Goal: Task Accomplishment & Management: Use online tool/utility

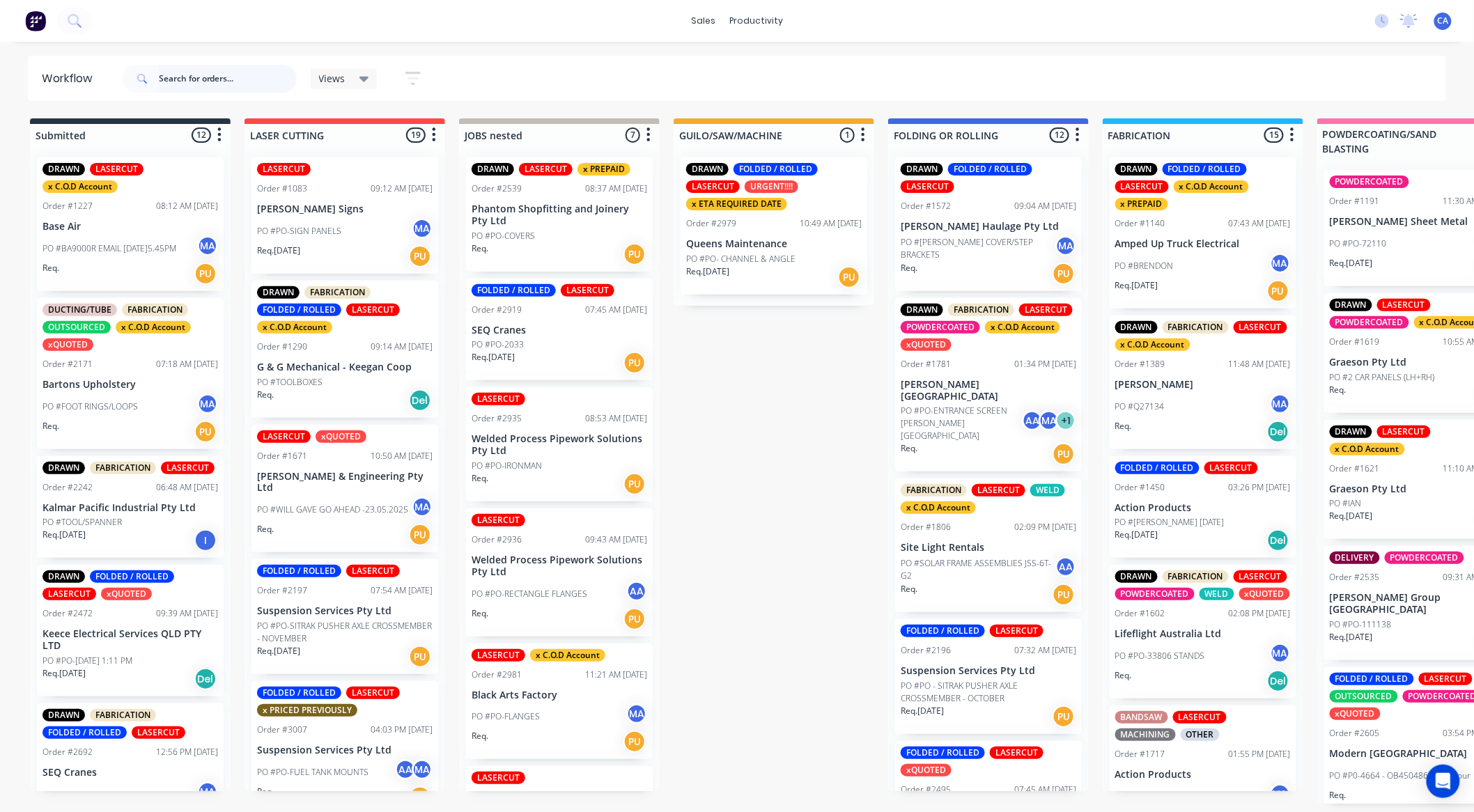
scroll to position [155, 0]
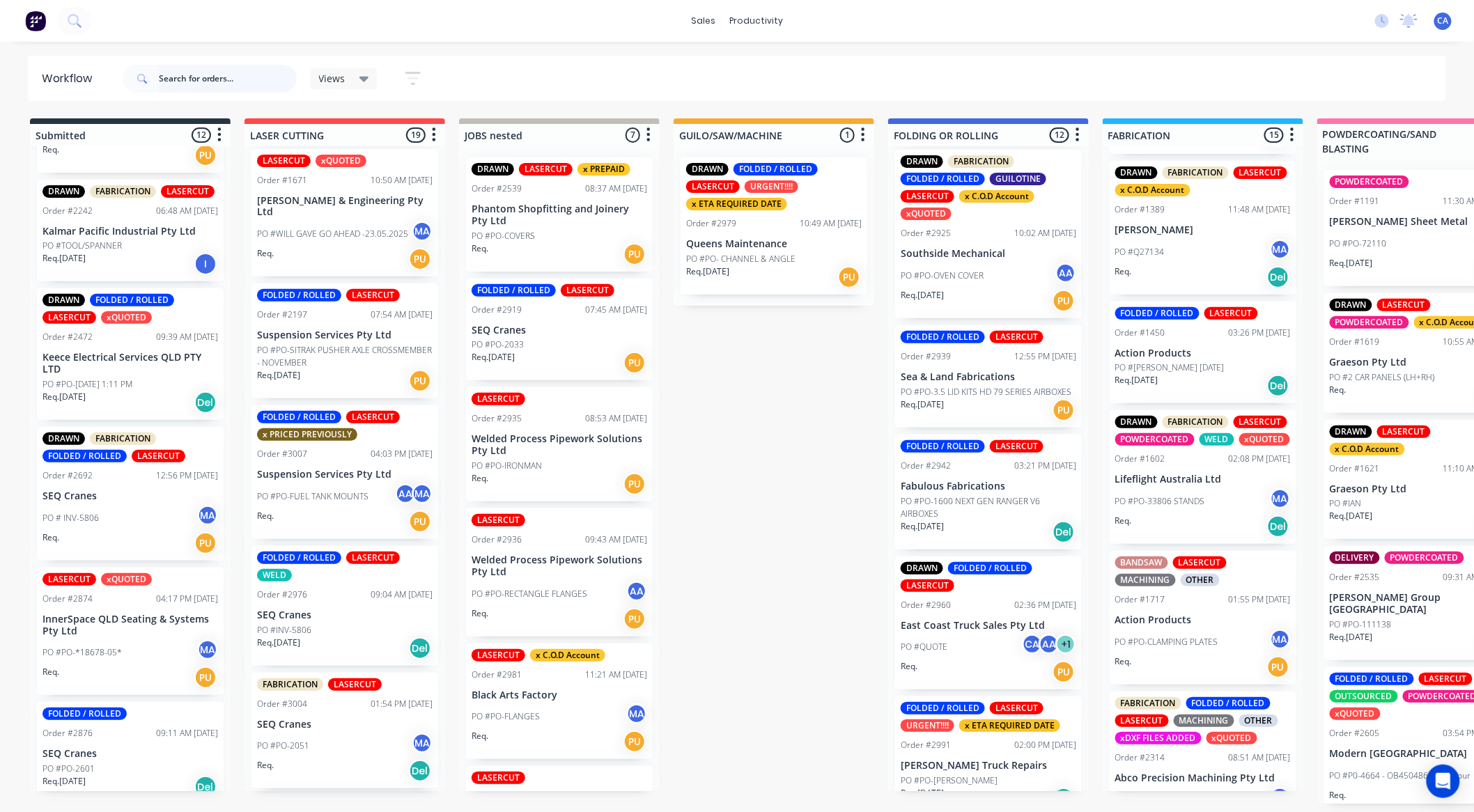
click at [210, 83] on input "text" at bounding box center [227, 79] width 138 height 28
type input "[PERSON_NAME]"
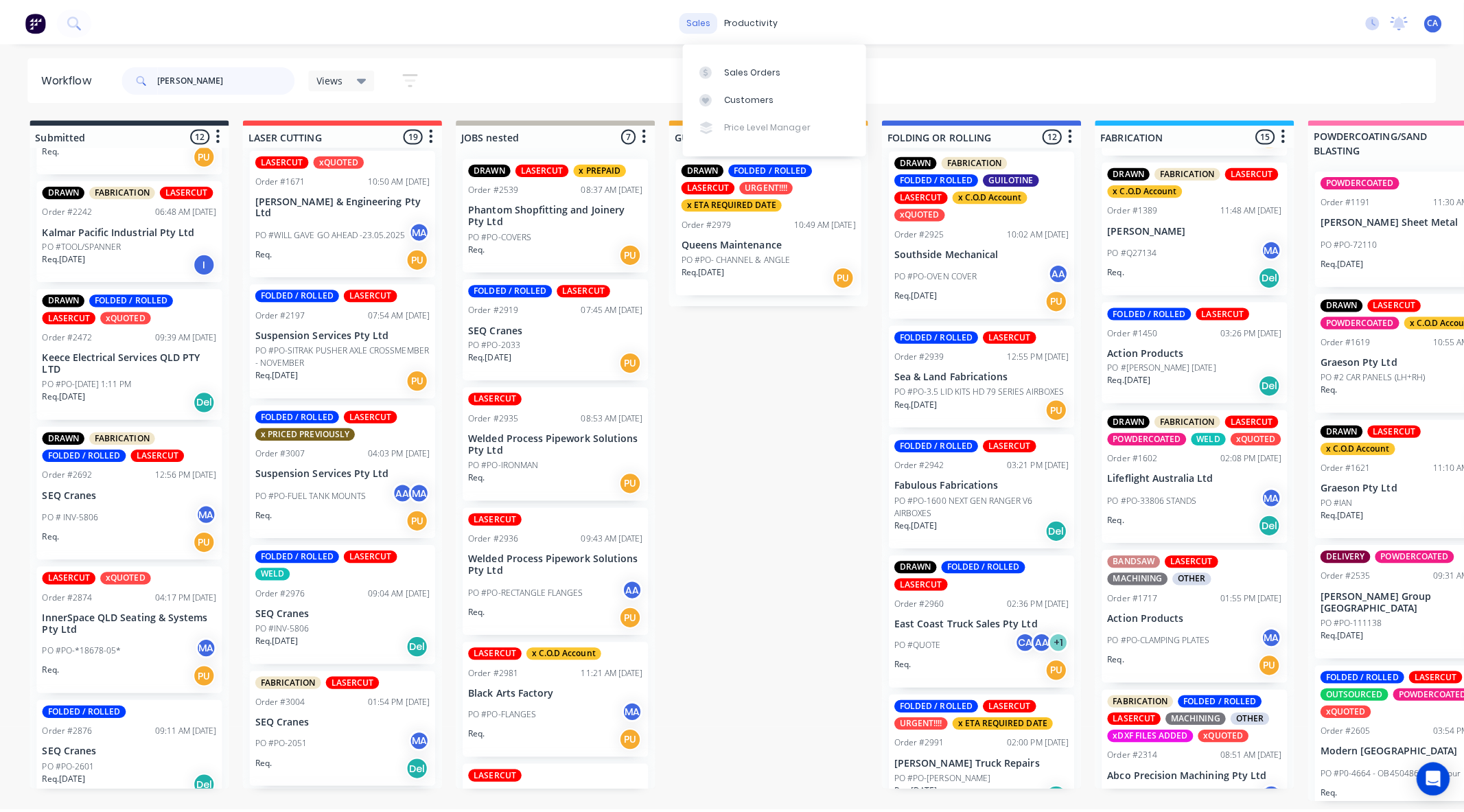
scroll to position [0, 0]
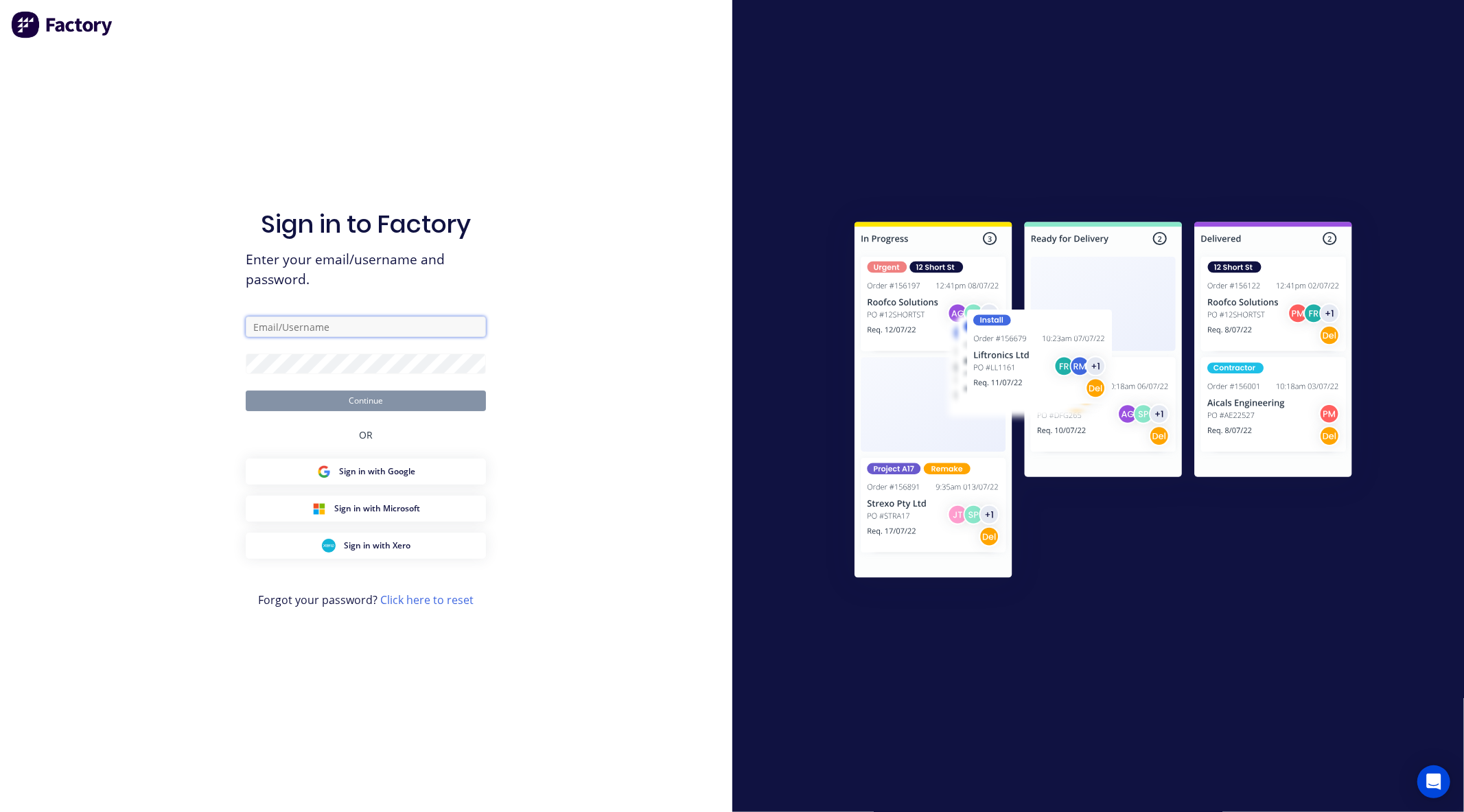
type input "[EMAIL_ADDRESS][DOMAIN_NAME]"
click at [374, 406] on button "Continue" at bounding box center [366, 400] width 240 height 20
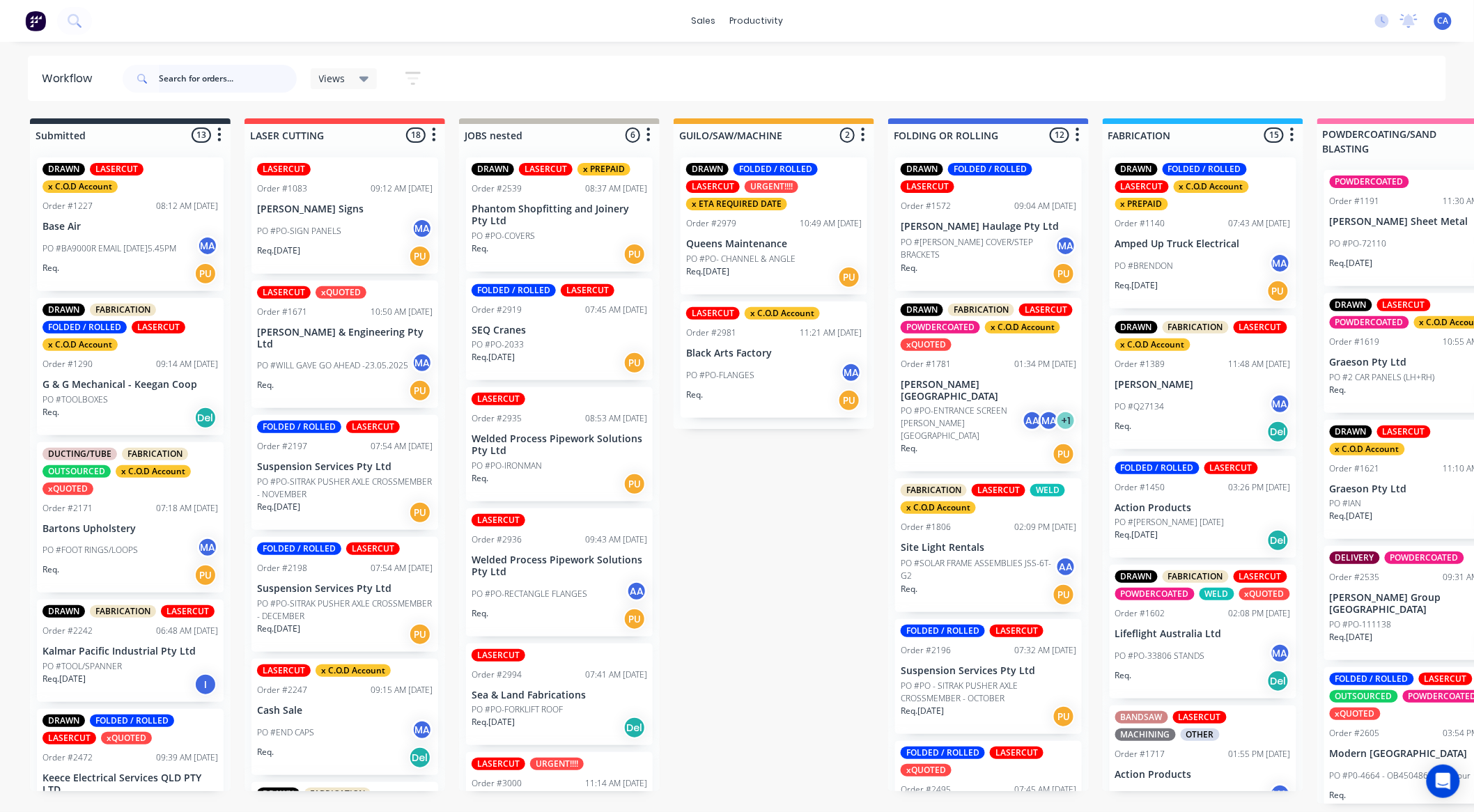
click at [176, 80] on input "text" at bounding box center [227, 79] width 138 height 28
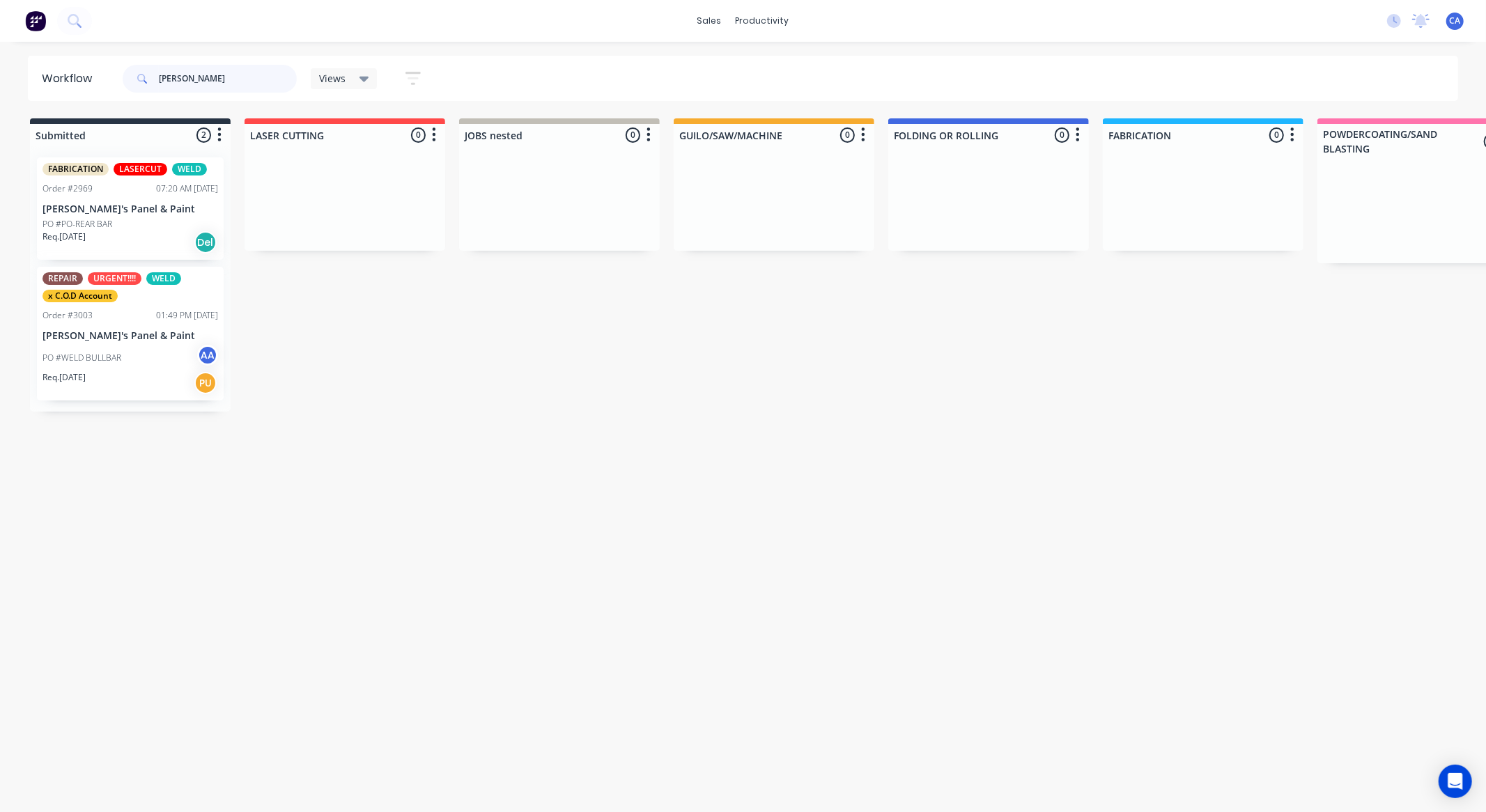
type input "[PERSON_NAME]"
click at [168, 360] on div "PO #WELD BULLBAR AA" at bounding box center [130, 358] width 176 height 26
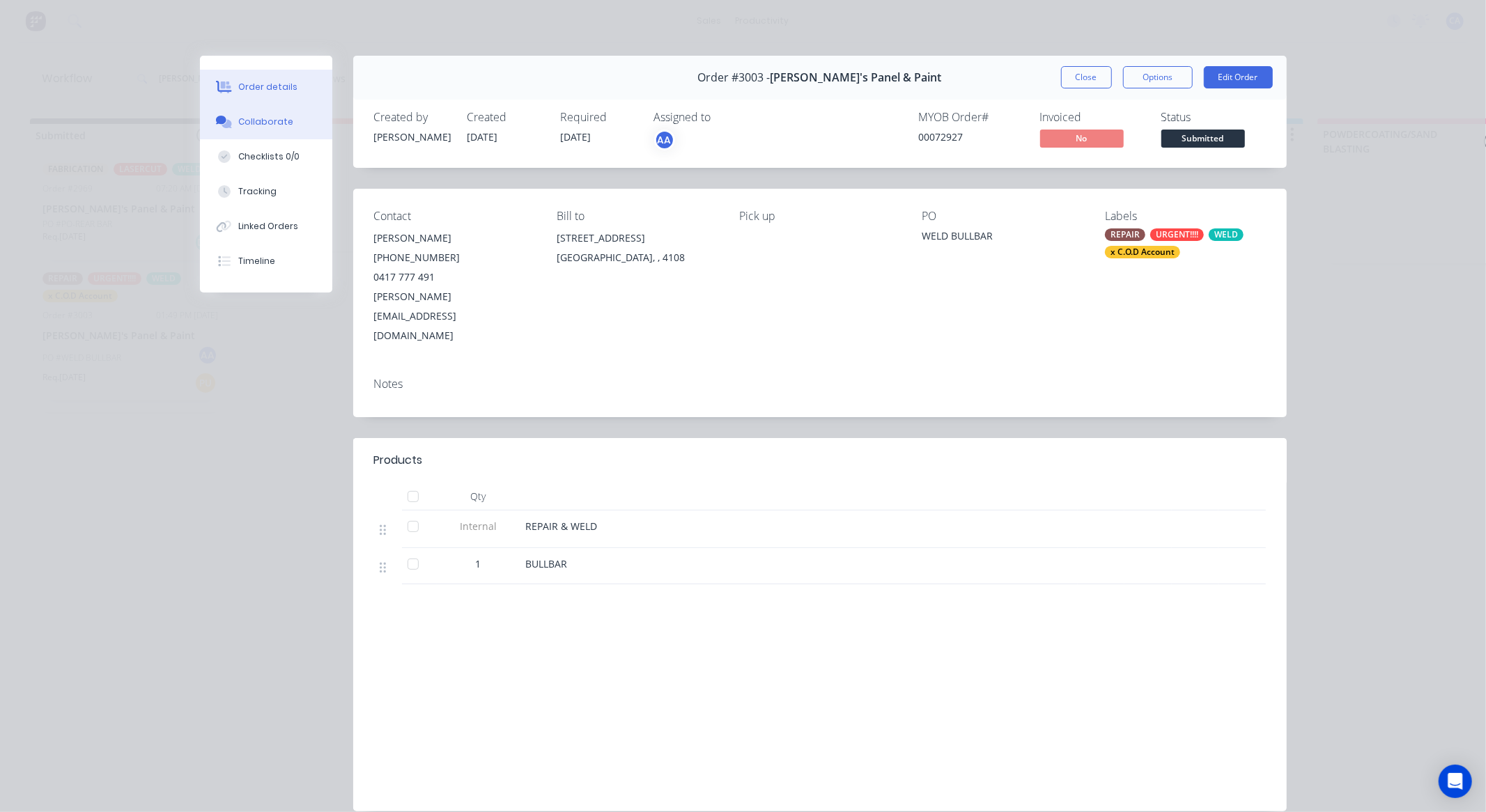
click at [272, 128] on div "Collaborate" at bounding box center [266, 121] width 55 height 12
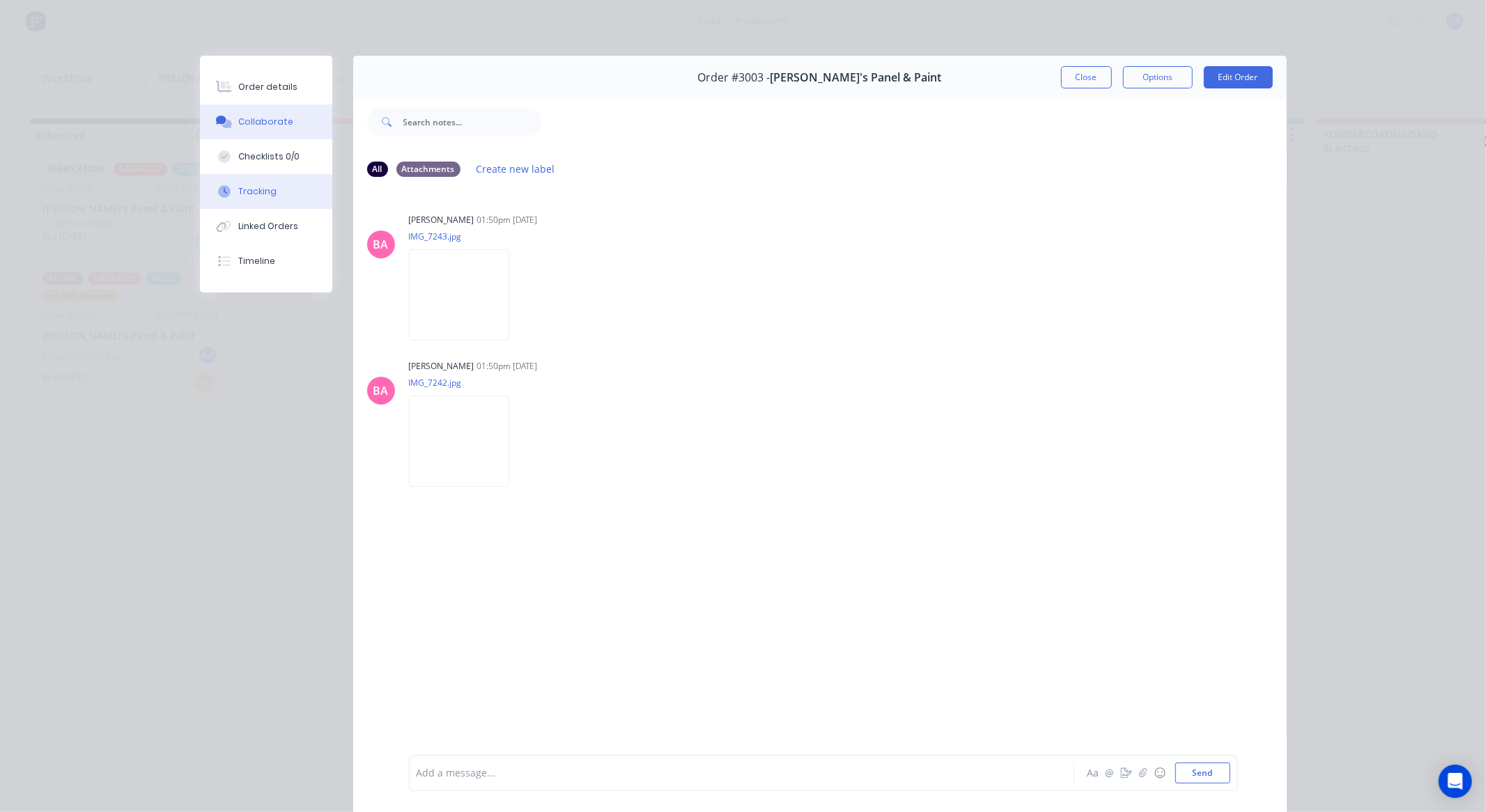
click at [279, 195] on button "Tracking" at bounding box center [266, 192] width 132 height 35
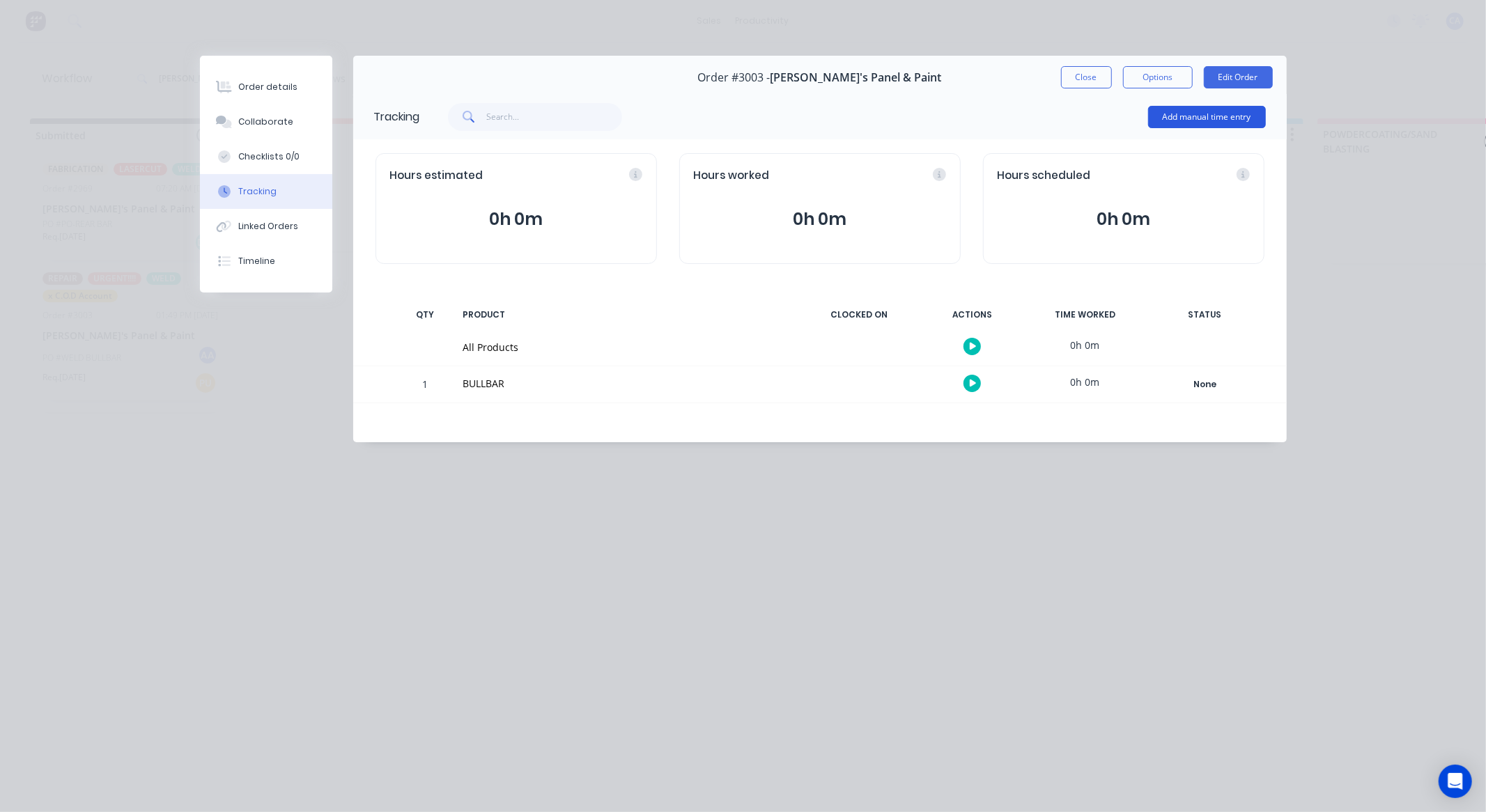
click at [1158, 123] on button "Add manual time entry" at bounding box center [1206, 117] width 117 height 23
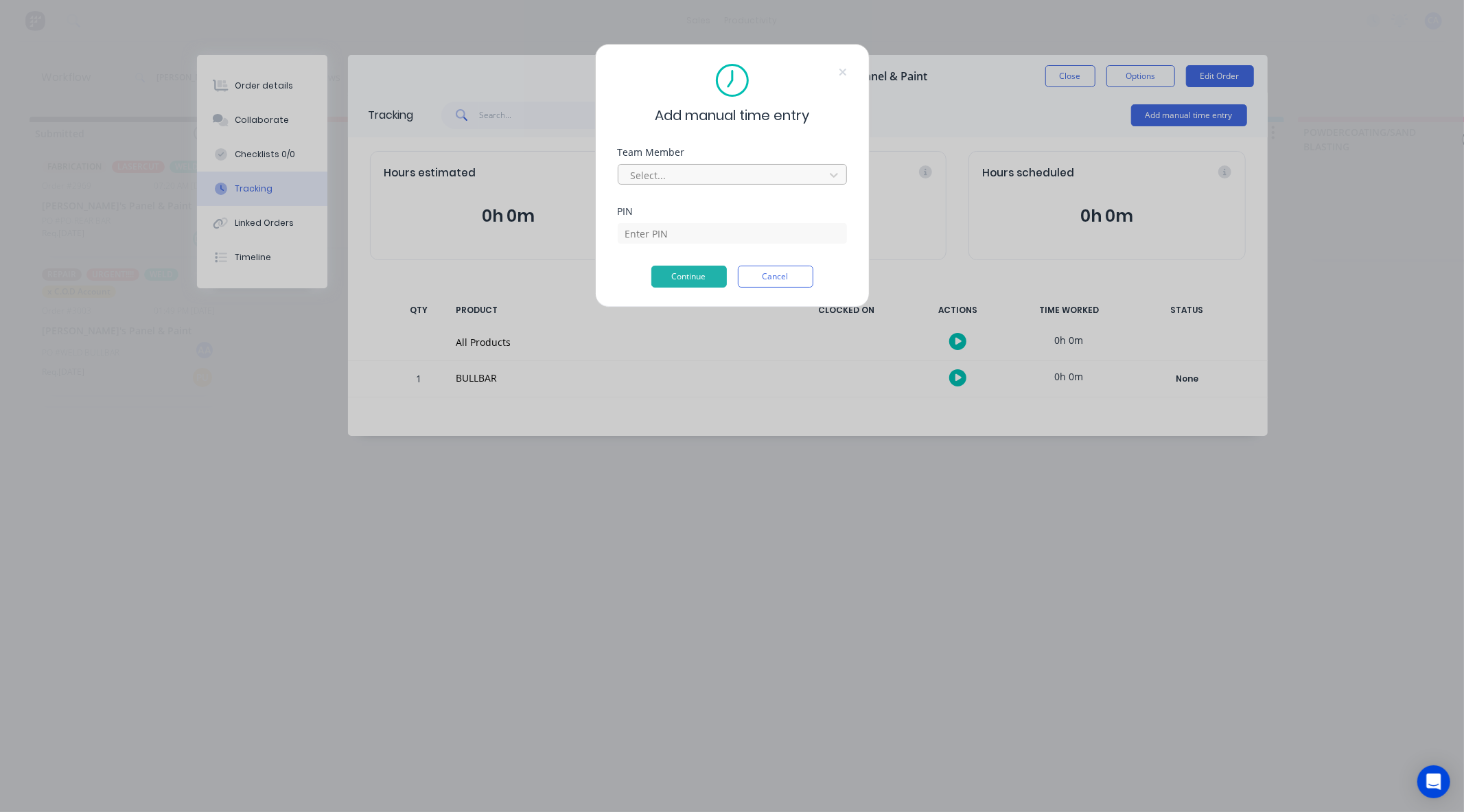
click at [792, 174] on div at bounding box center [722, 175] width 188 height 18
click at [705, 243] on div "PIN" at bounding box center [732, 257] width 229 height 59
click at [711, 236] on input at bounding box center [732, 233] width 229 height 20
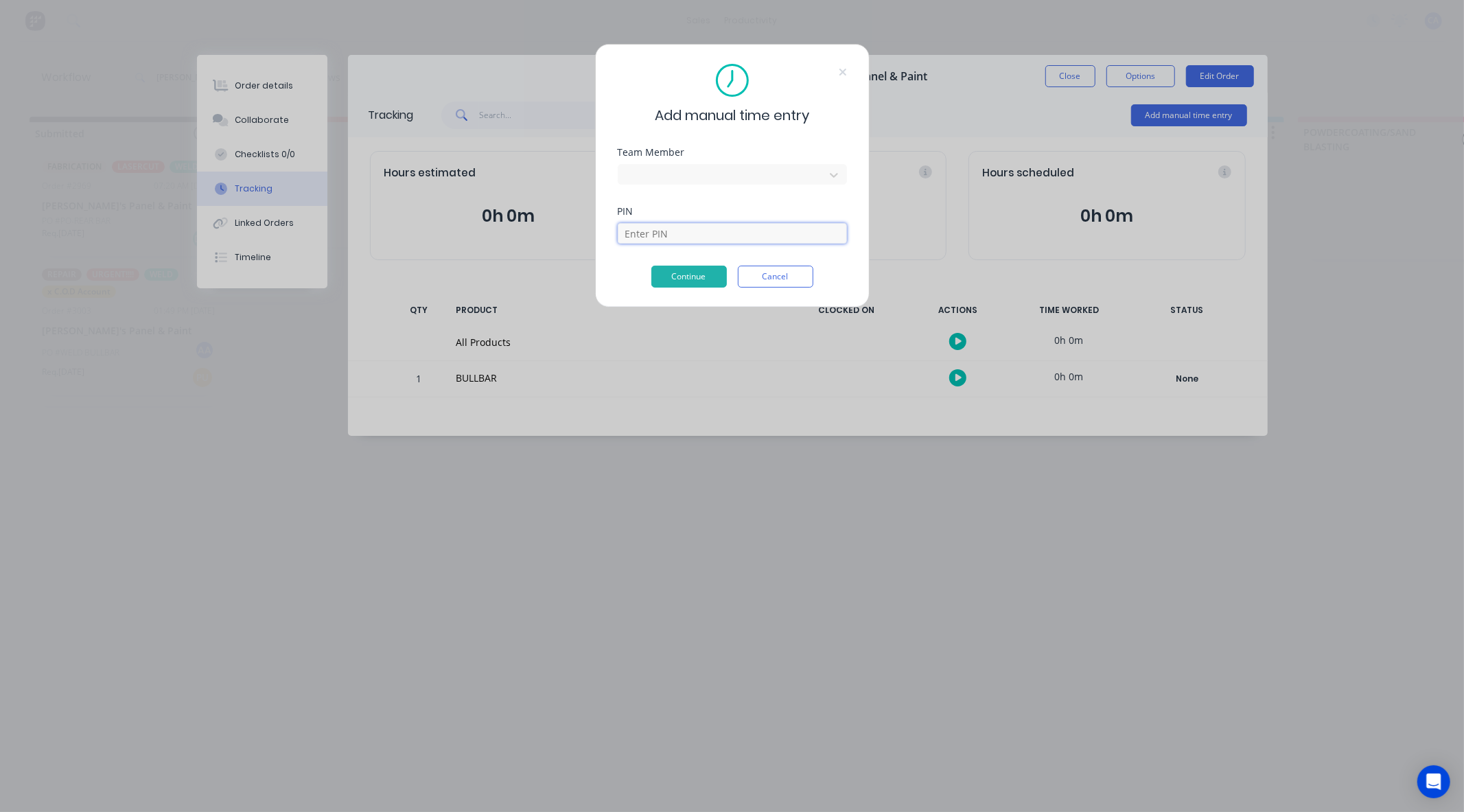
type input "0000"
click at [688, 282] on button "Continue" at bounding box center [689, 277] width 76 height 22
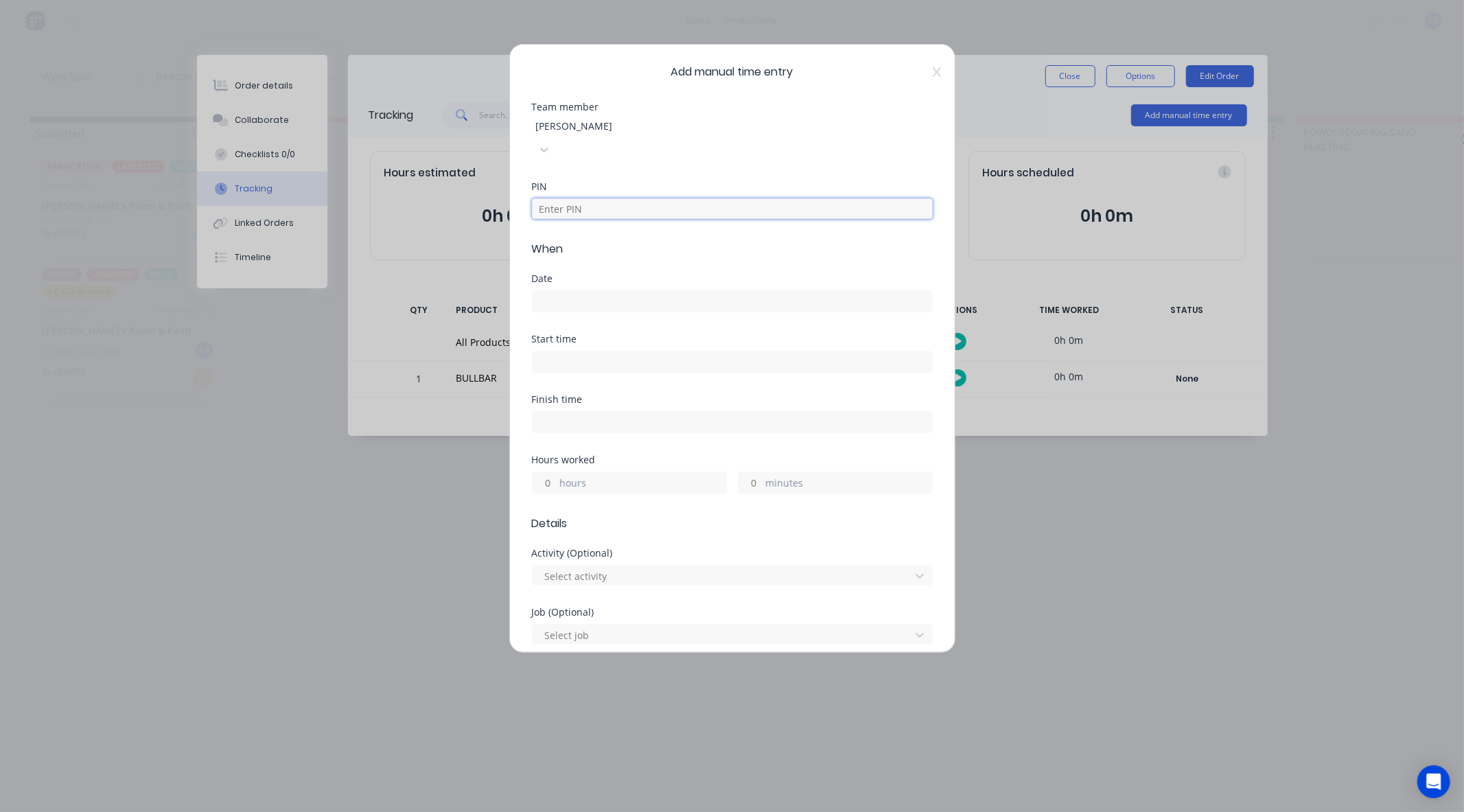
click at [641, 198] on input at bounding box center [732, 208] width 400 height 20
type input "0000"
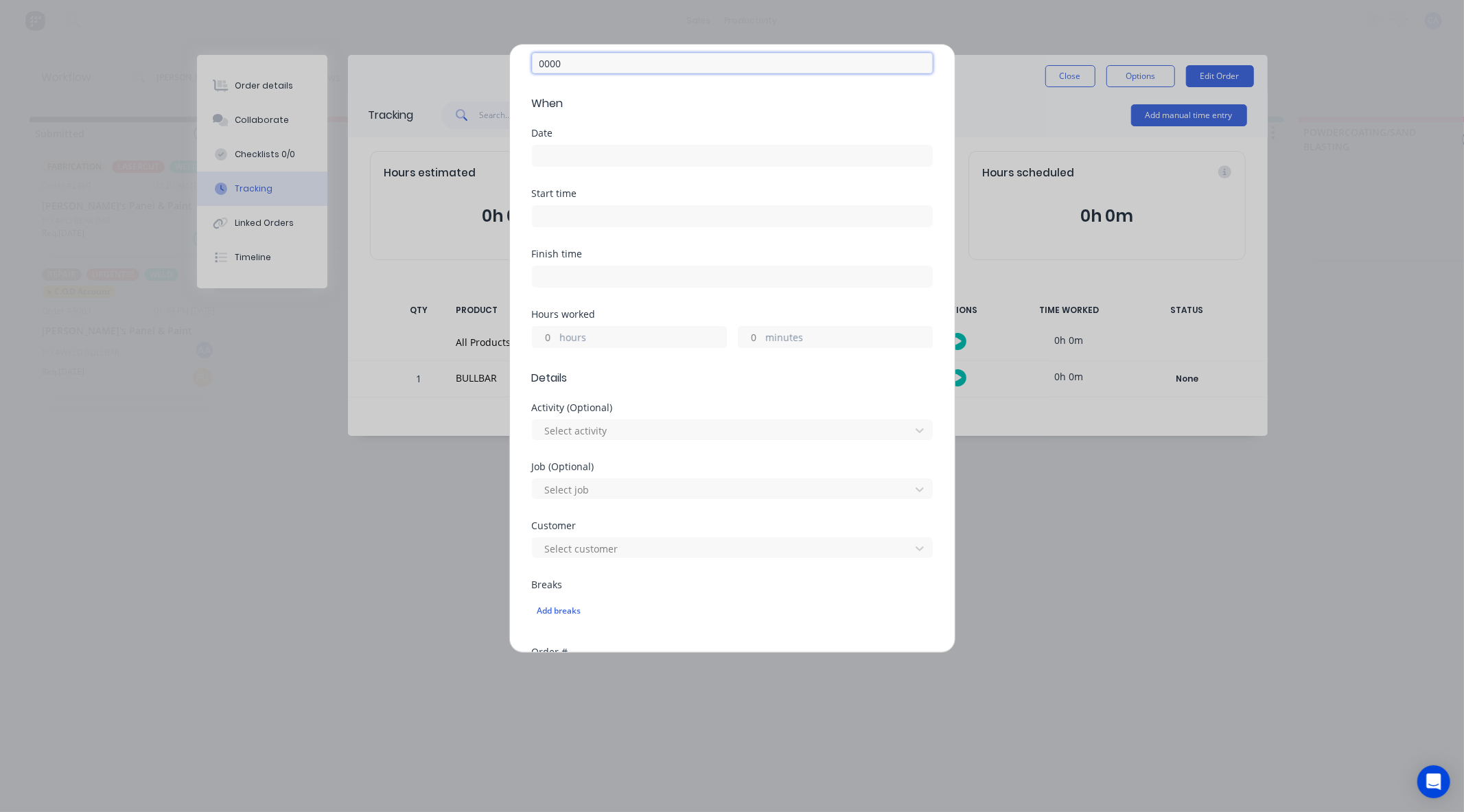
scroll to position [153, 0]
click at [551, 320] on input "hours" at bounding box center [545, 330] width 24 height 20
type input "1"
drag, startPoint x: 756, startPoint y: 307, endPoint x: 763, endPoint y: 304, distance: 7.6
click at [756, 320] on input "minutes" at bounding box center [750, 330] width 24 height 20
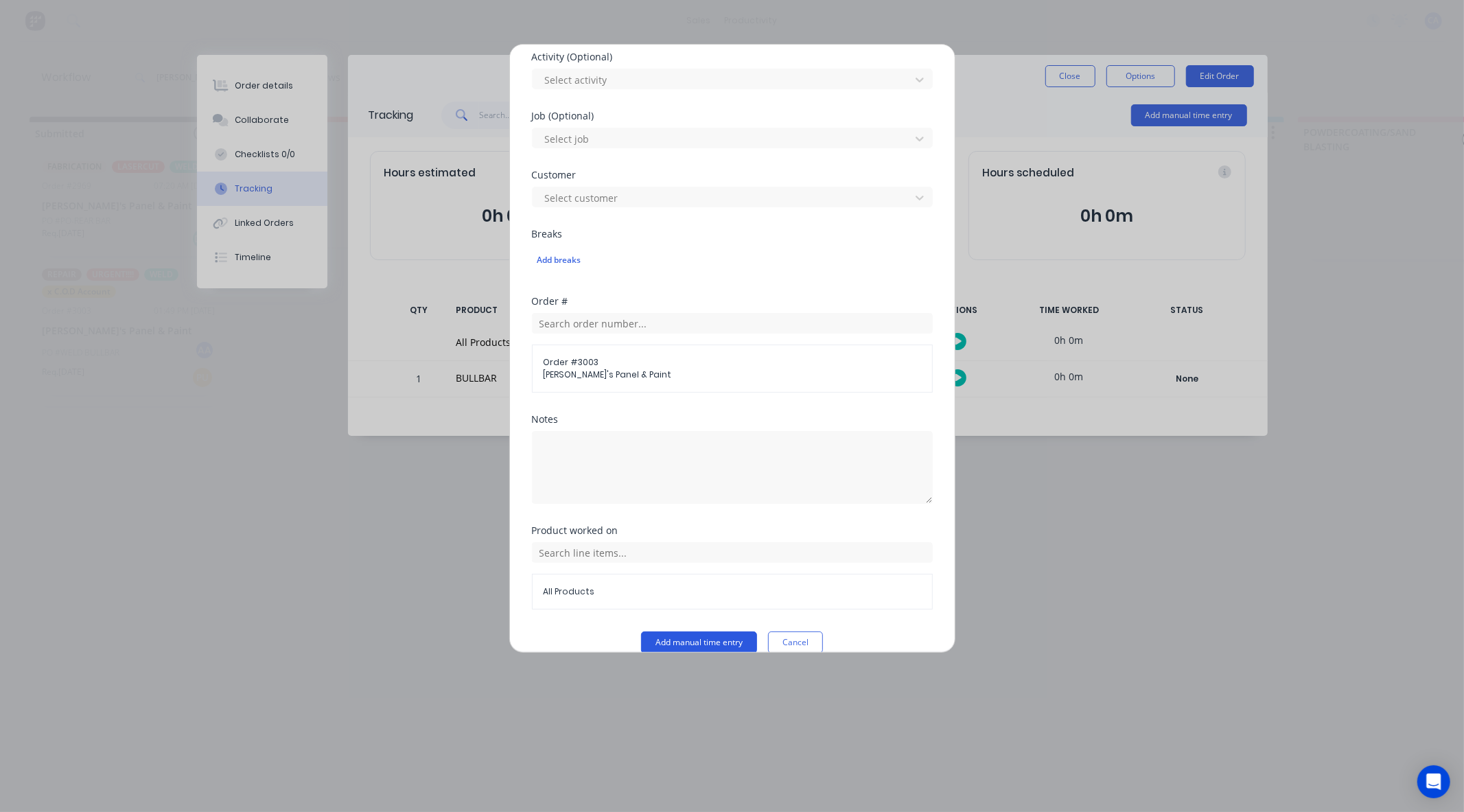
type input "30"
click at [707, 632] on button "Add manual time entry" at bounding box center [698, 643] width 116 height 22
click at [693, 632] on button "Add manual time entry" at bounding box center [698, 643] width 116 height 22
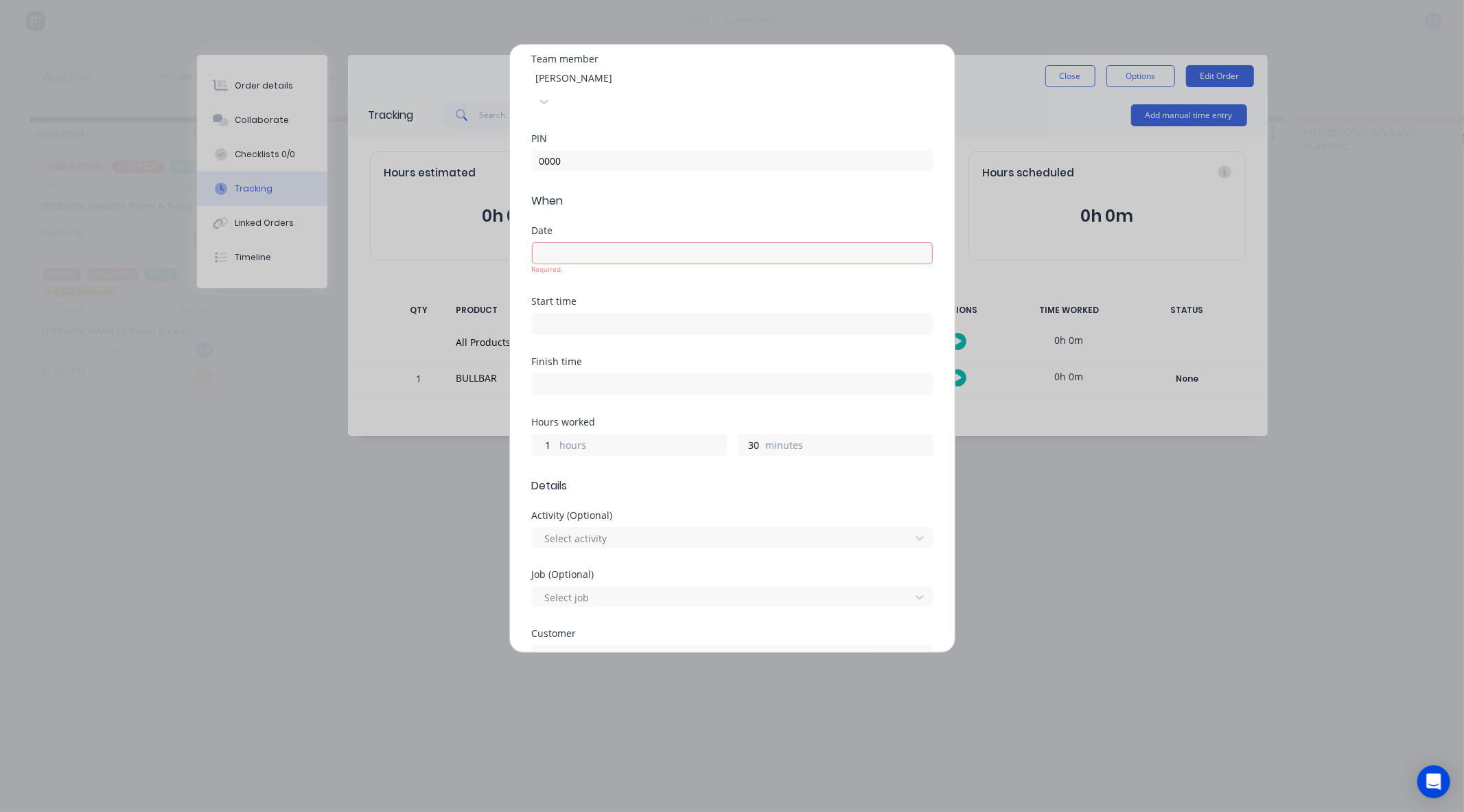
scroll to position [0, 0]
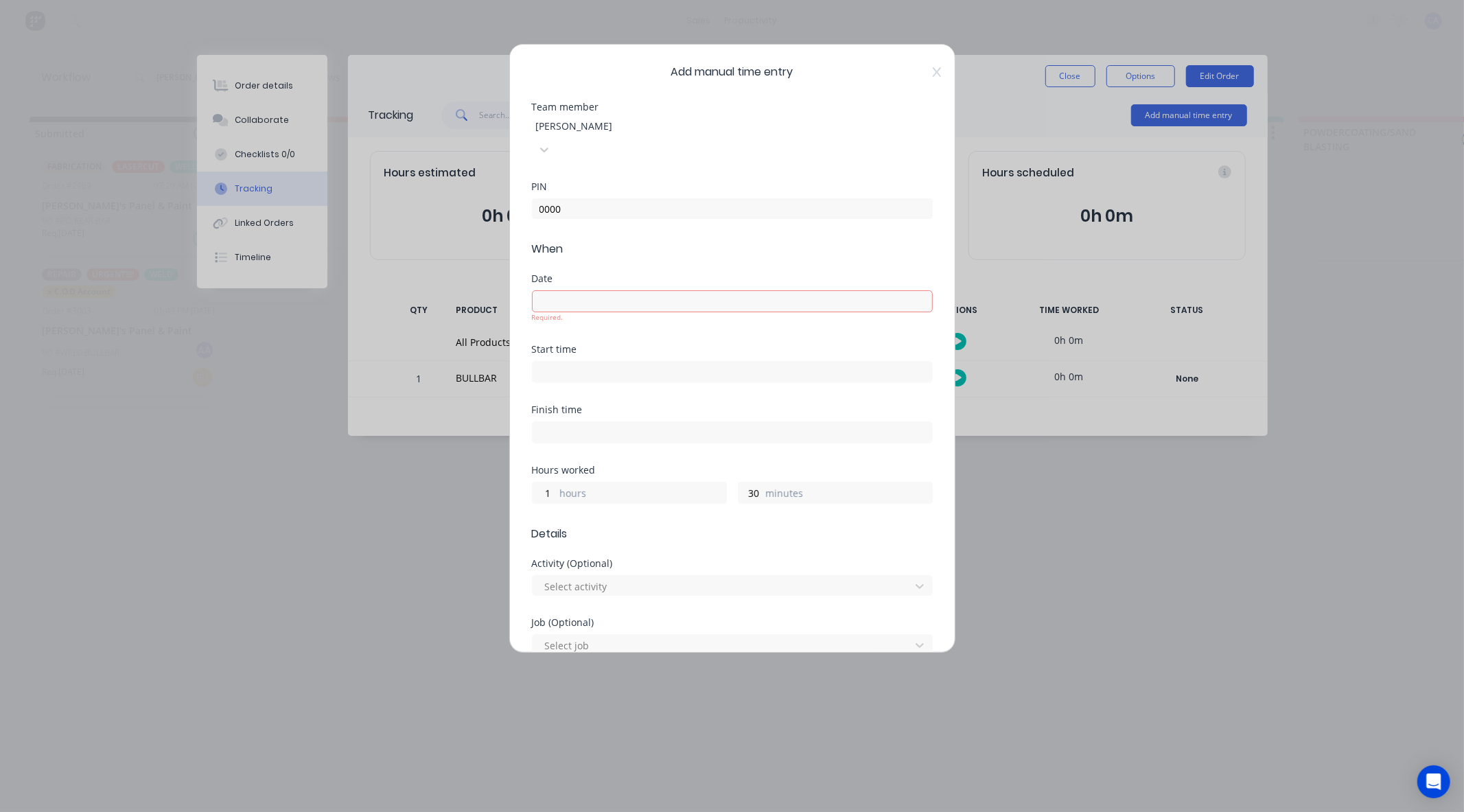
click at [656, 291] on input at bounding box center [732, 301] width 400 height 20
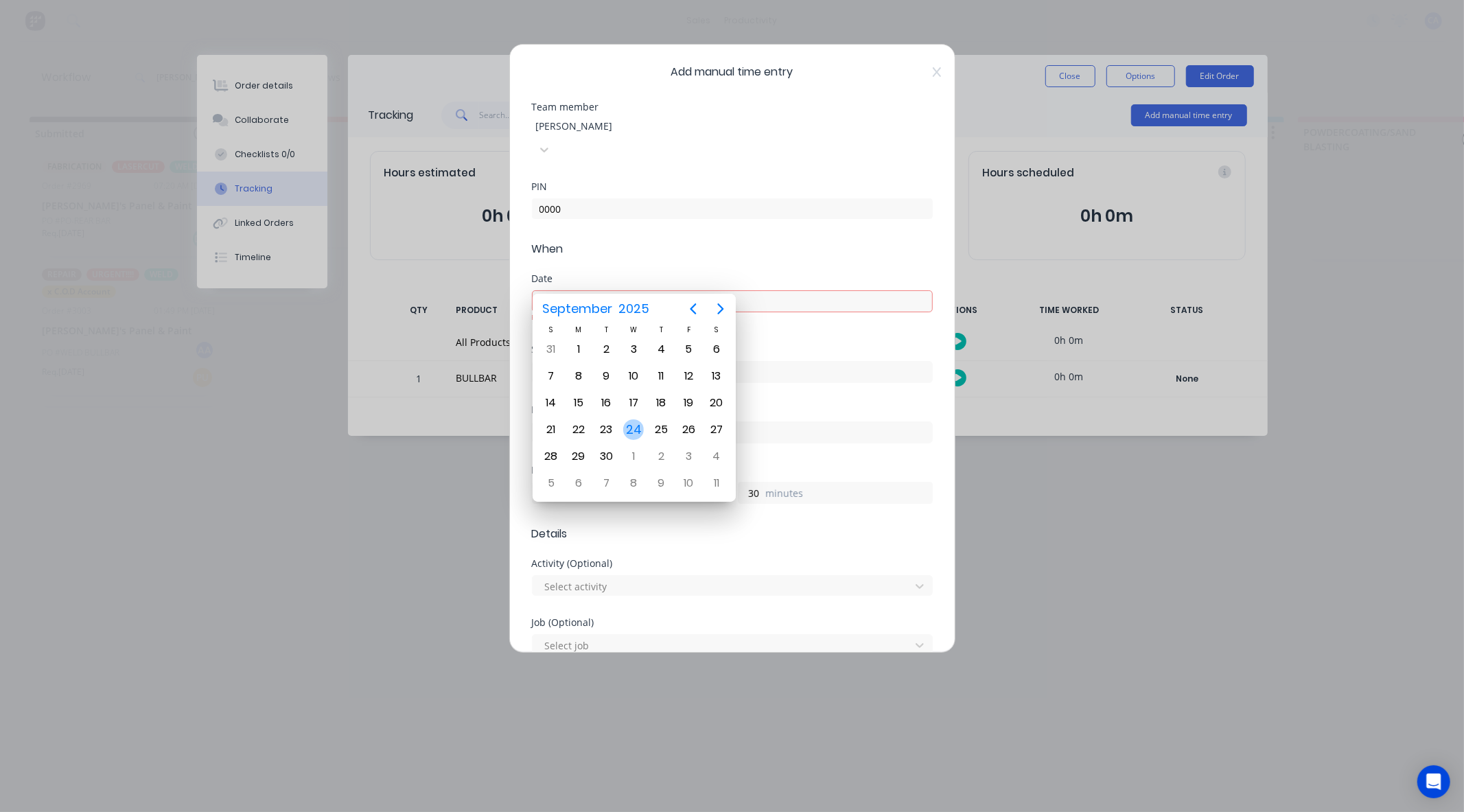
click at [636, 427] on div "24" at bounding box center [634, 429] width 20 height 20
type input "[DATE]"
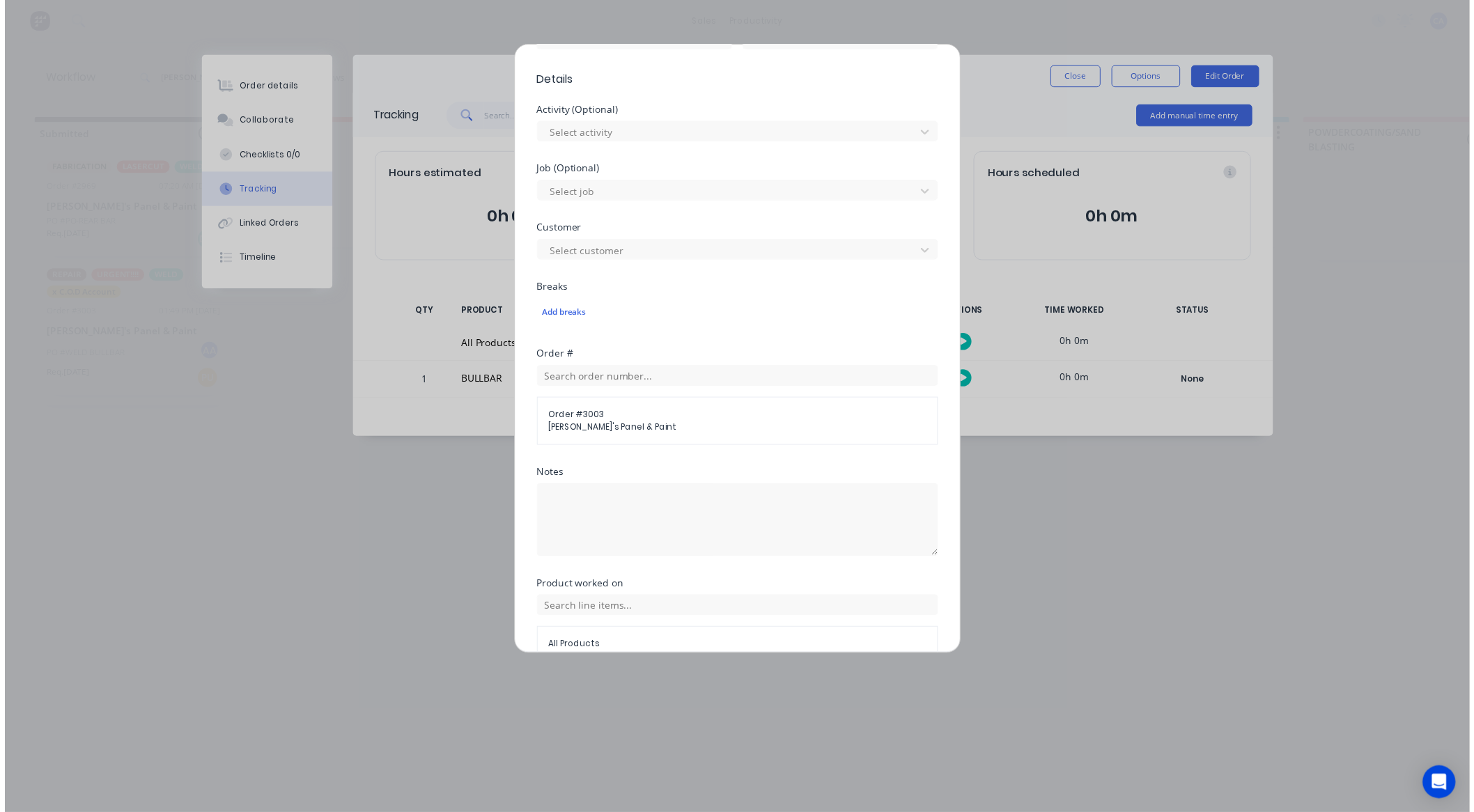
scroll to position [503, 0]
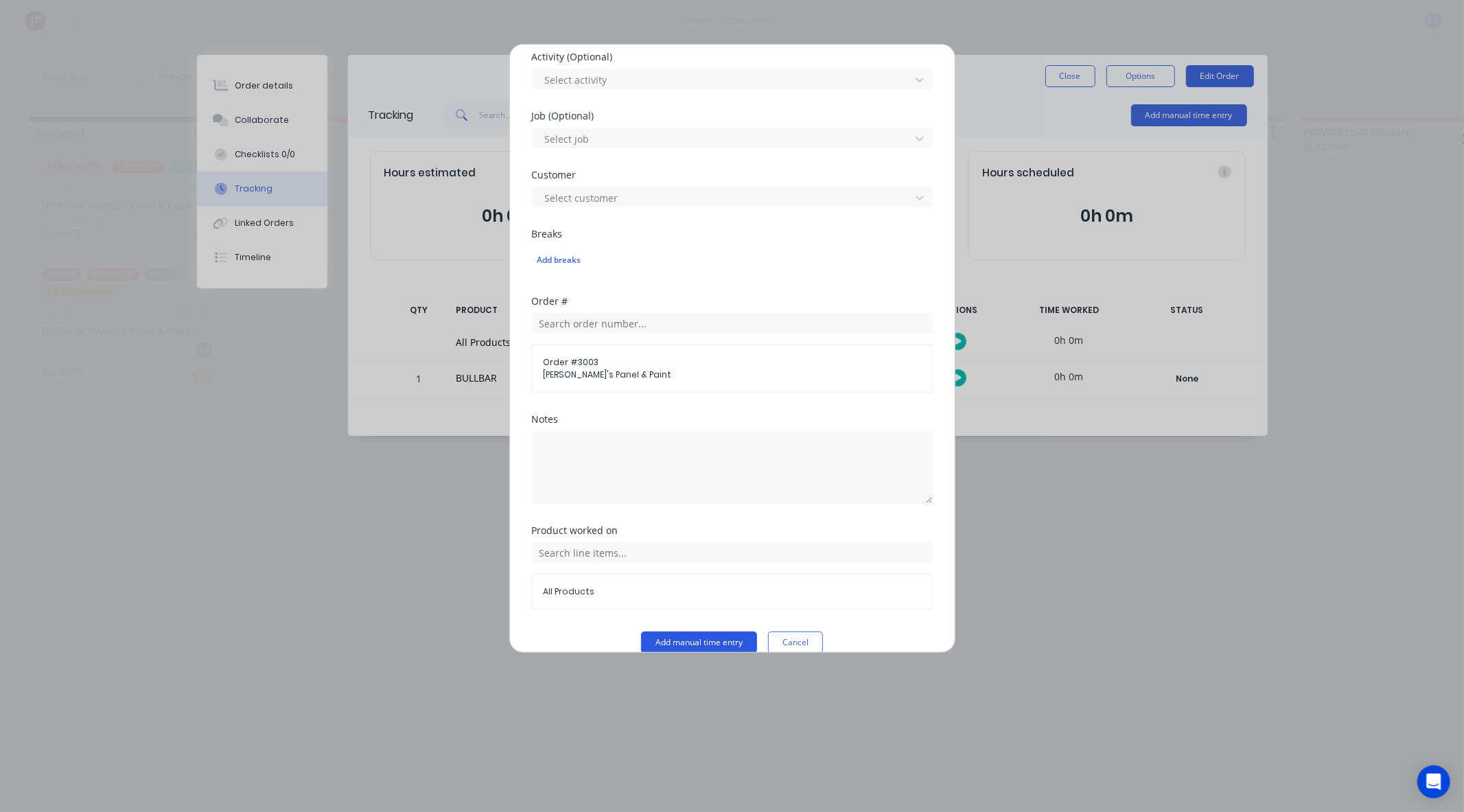
click at [701, 632] on button "Add manual time entry" at bounding box center [698, 643] width 116 height 22
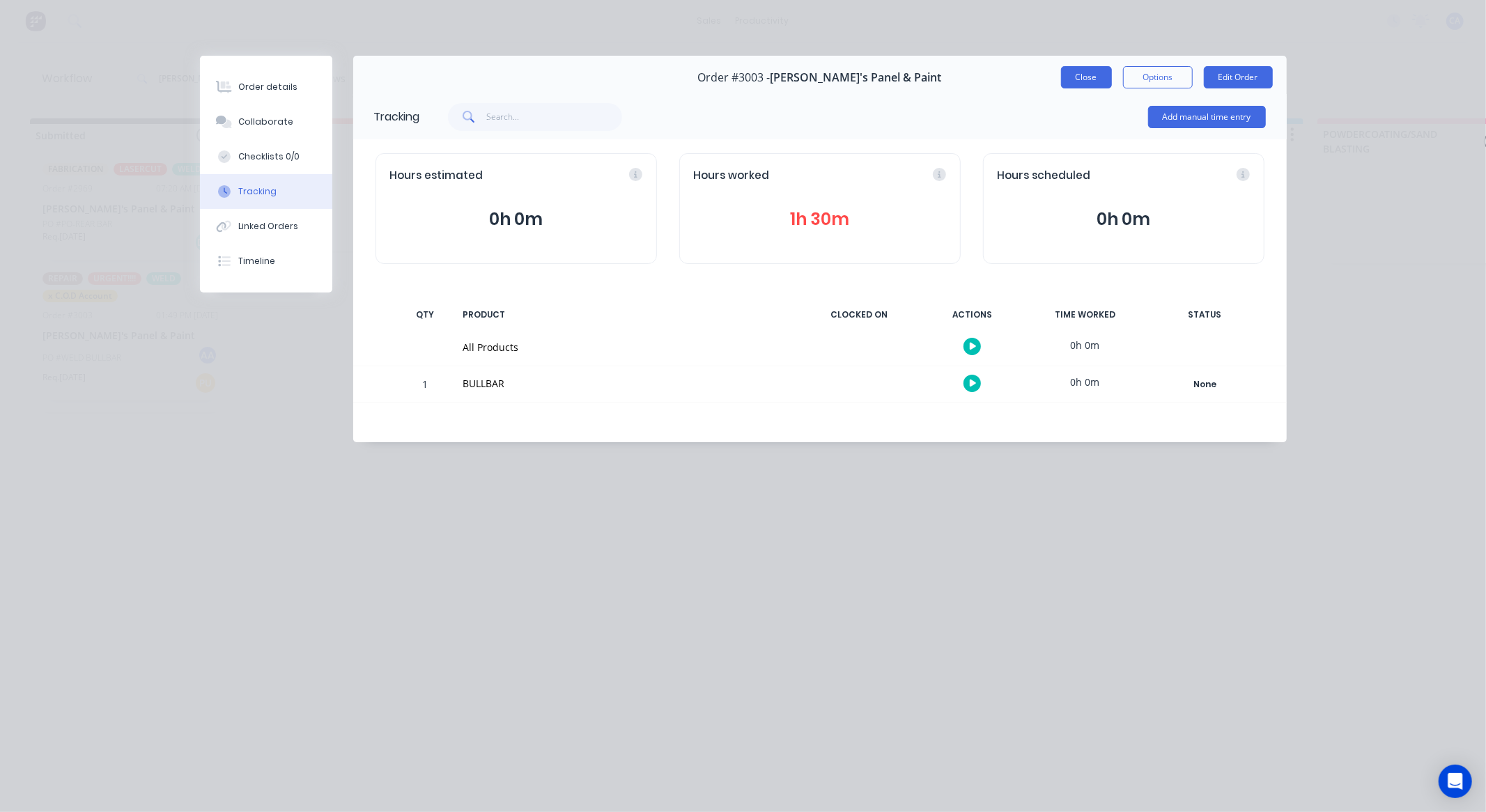
click at [1092, 74] on button "Close" at bounding box center [1086, 77] width 51 height 23
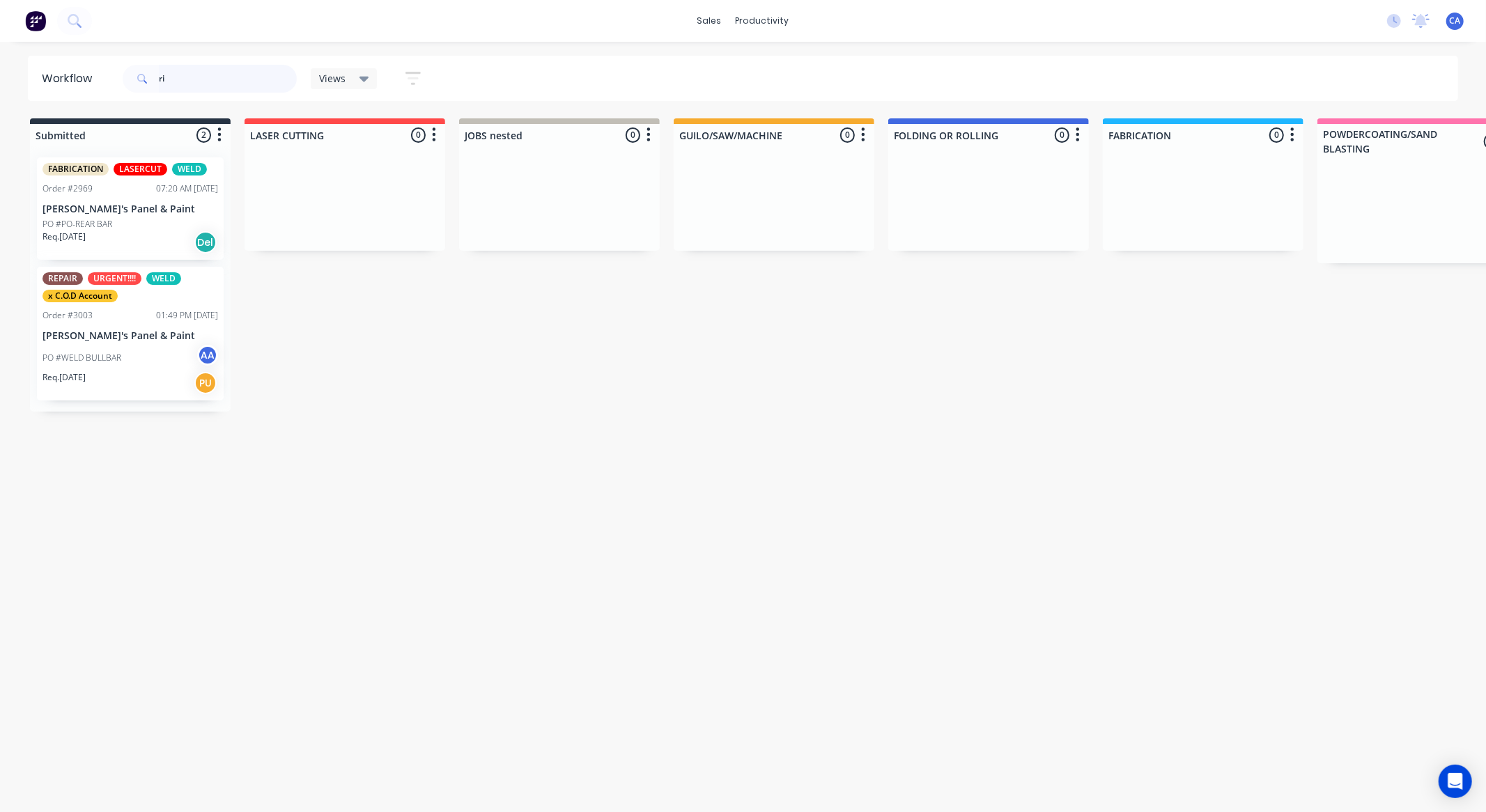
type input "r"
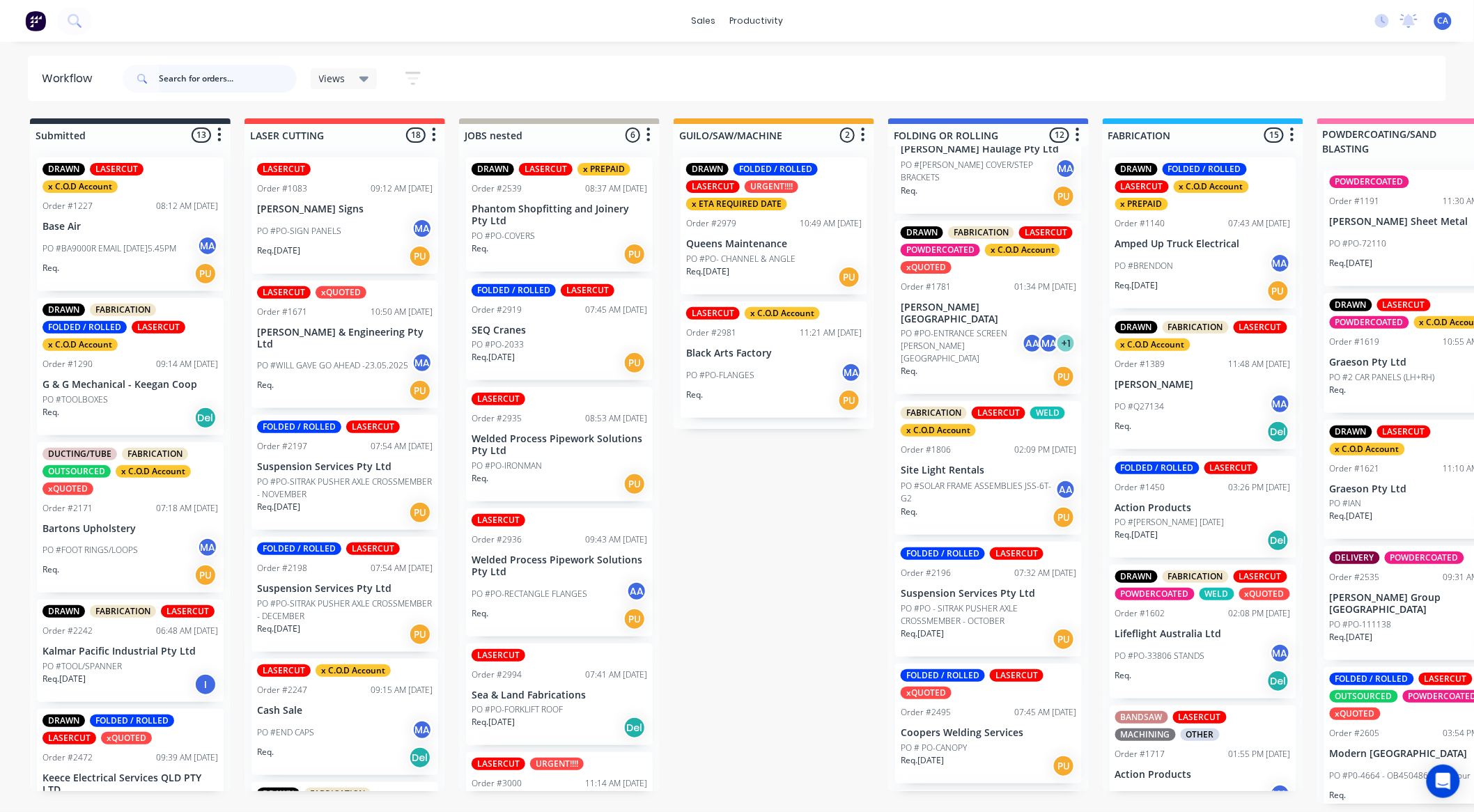
scroll to position [93, 0]
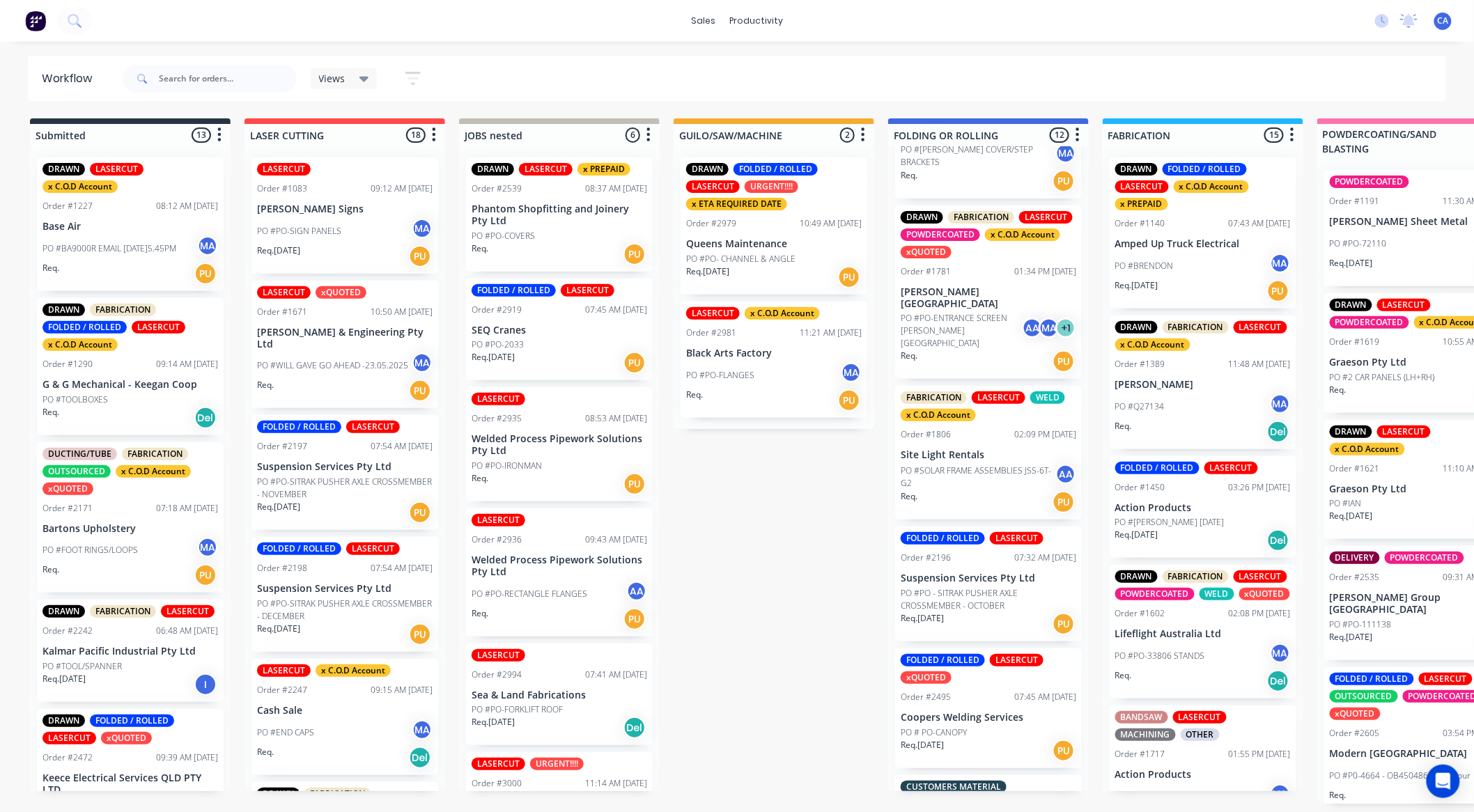
click at [933, 320] on p "PO #PO-ENTRANCE SCREEN [PERSON_NAME][GEOGRAPHIC_DATA]" at bounding box center [960, 330] width 121 height 38
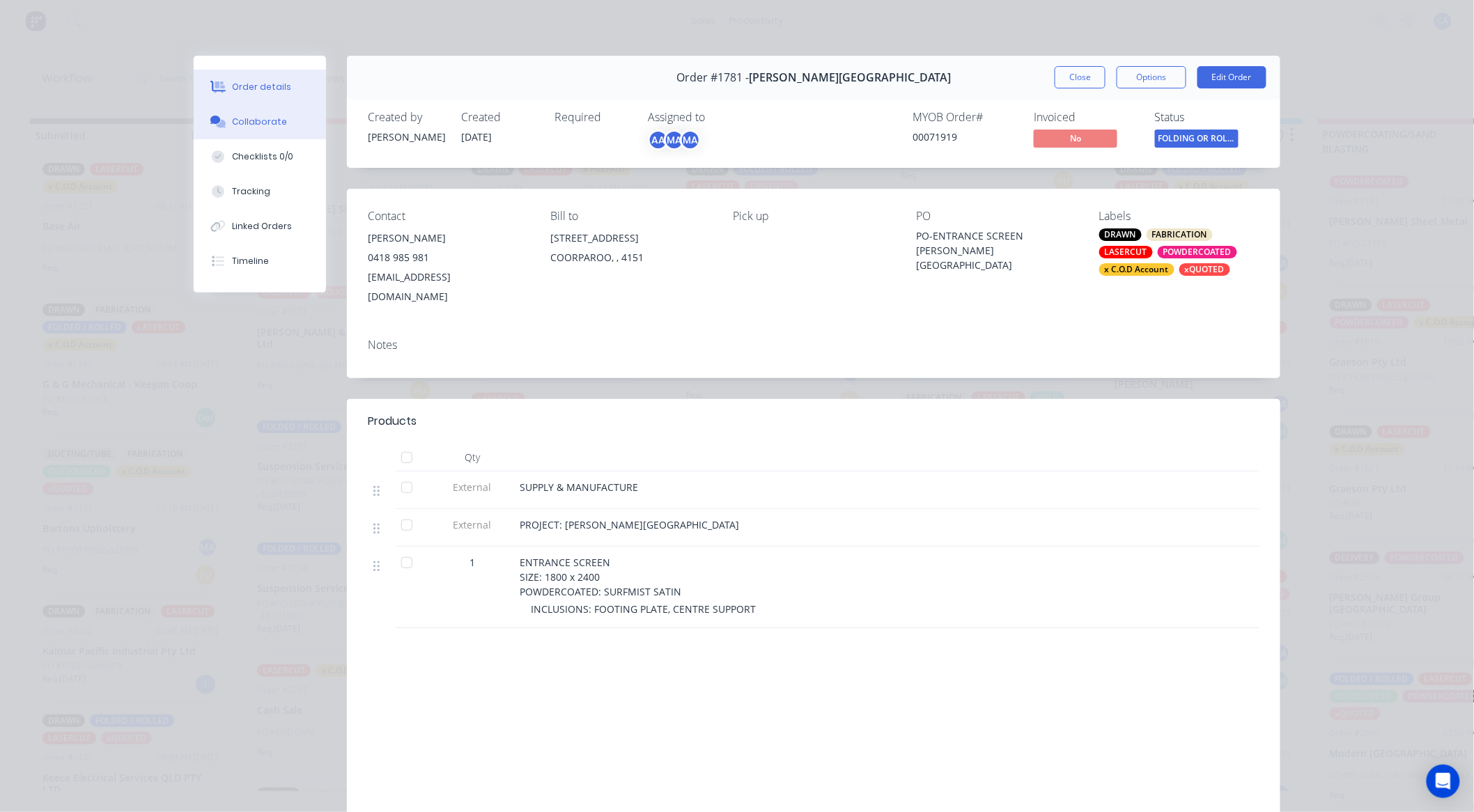
click at [275, 129] on button "Collaborate" at bounding box center [259, 121] width 132 height 35
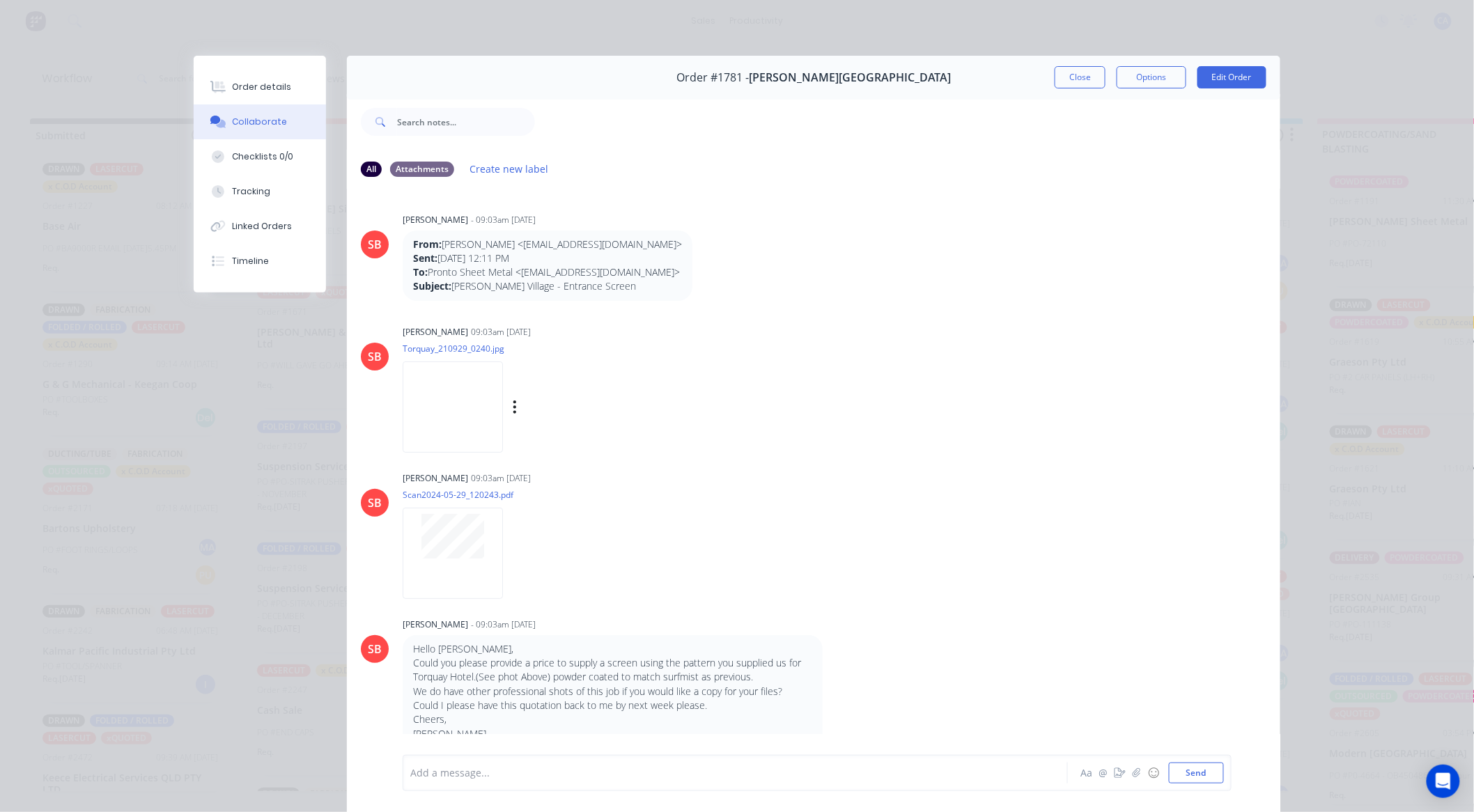
scroll to position [4, 0]
click at [467, 430] on img at bounding box center [453, 403] width 100 height 91
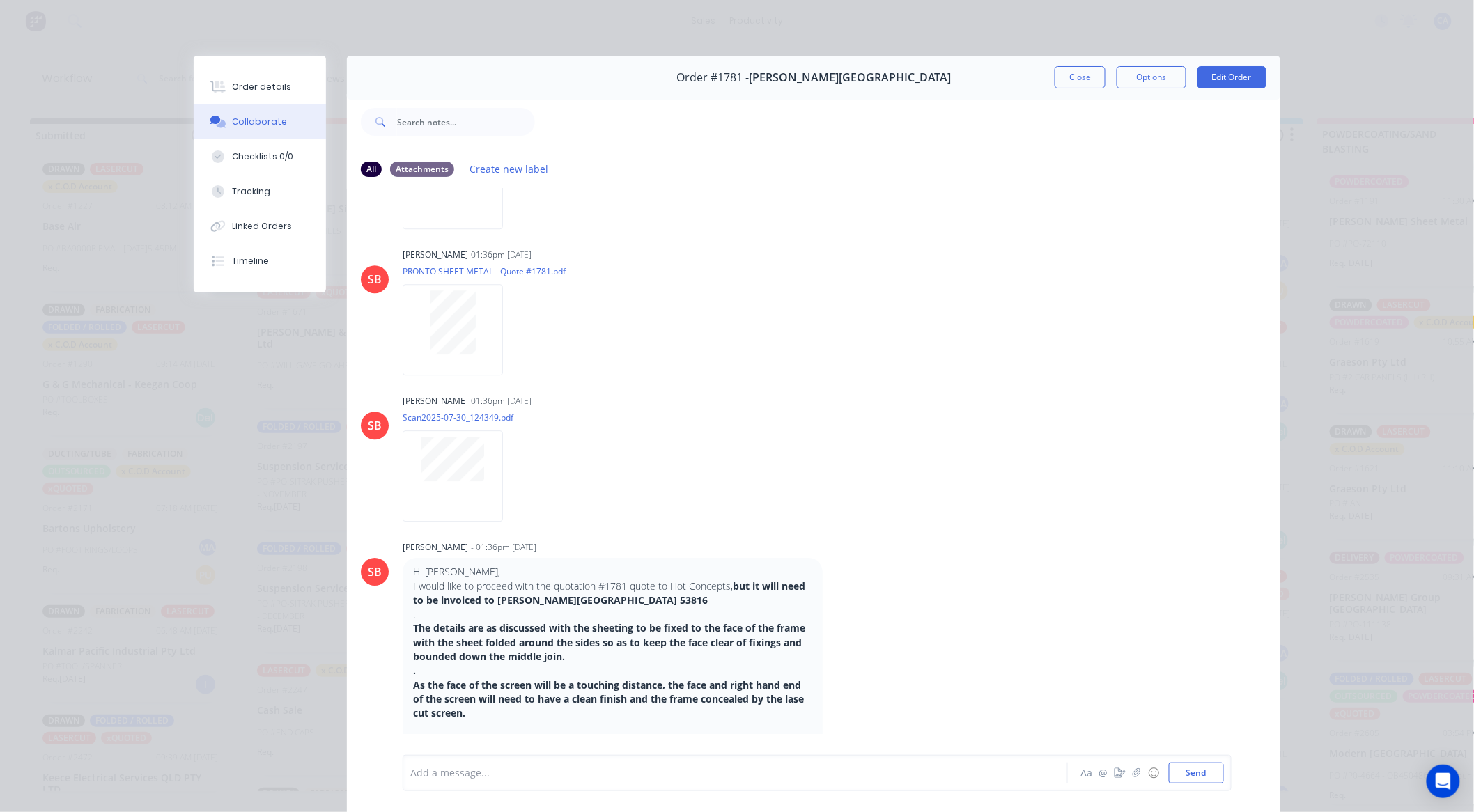
scroll to position [1632, 0]
click at [1068, 84] on button "Close" at bounding box center [1080, 77] width 51 height 23
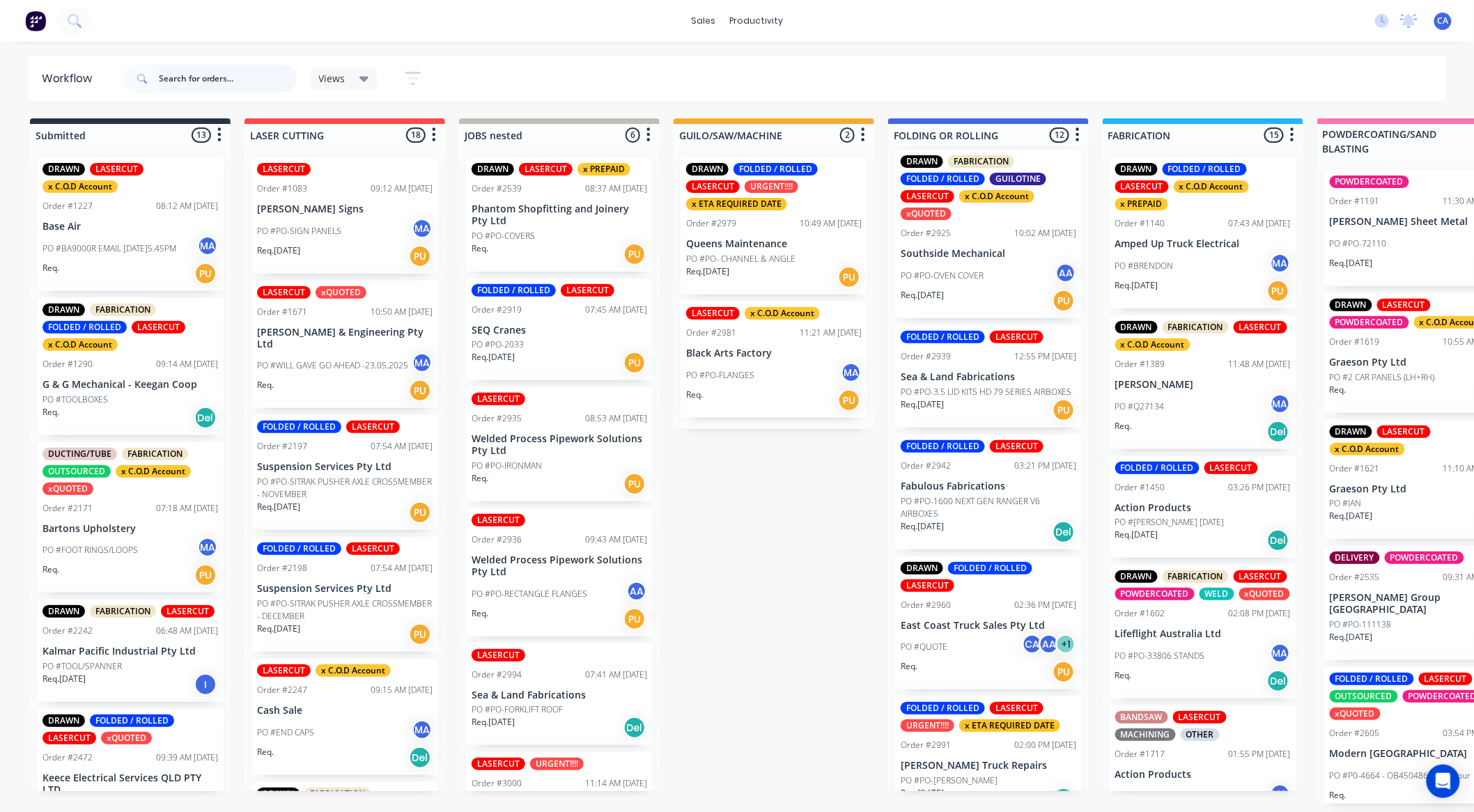
scroll to position [3, 0]
click at [981, 634] on div "PO #QUOTE CA AA + 1" at bounding box center [988, 647] width 176 height 26
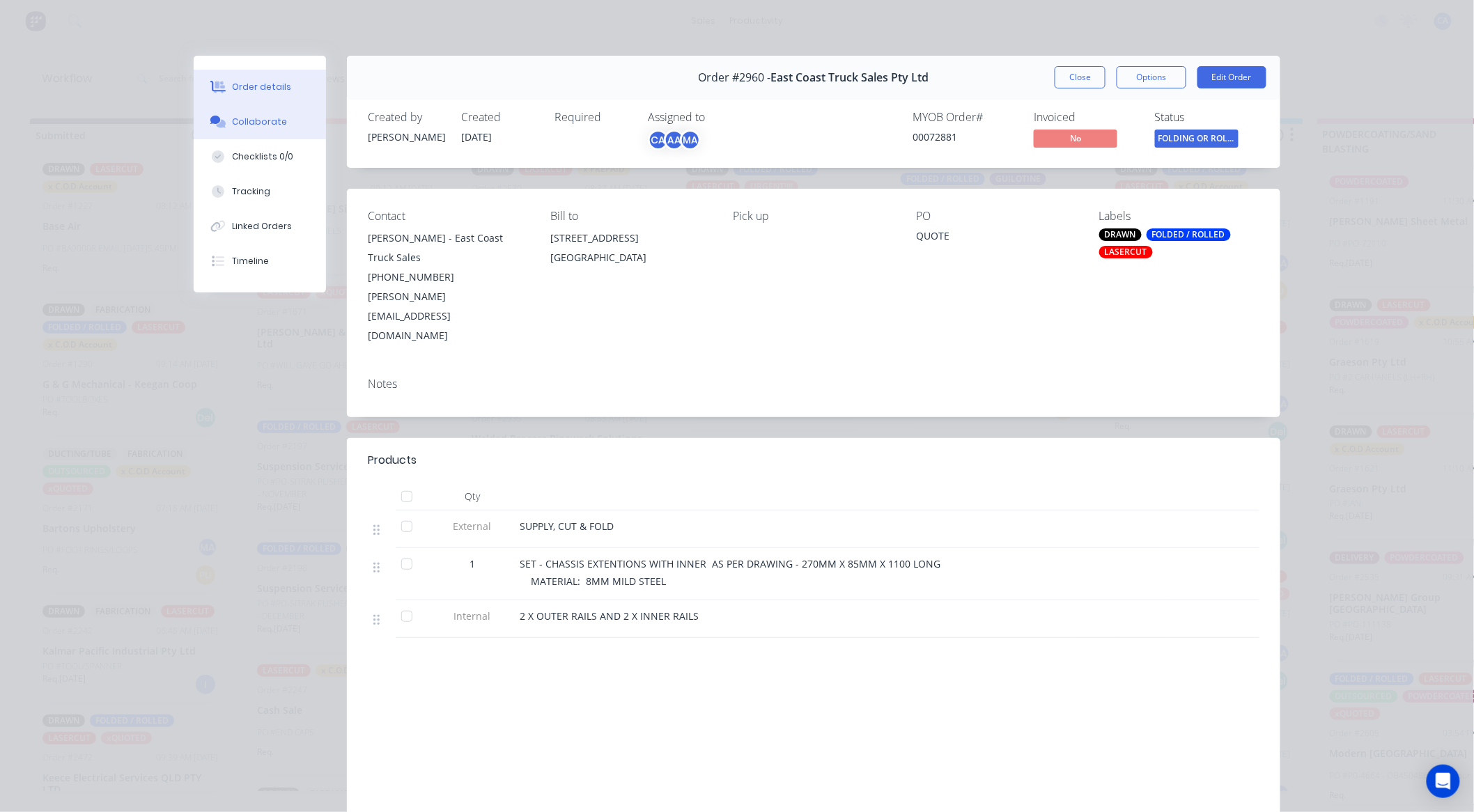
click at [275, 117] on div "Collaborate" at bounding box center [260, 121] width 55 height 12
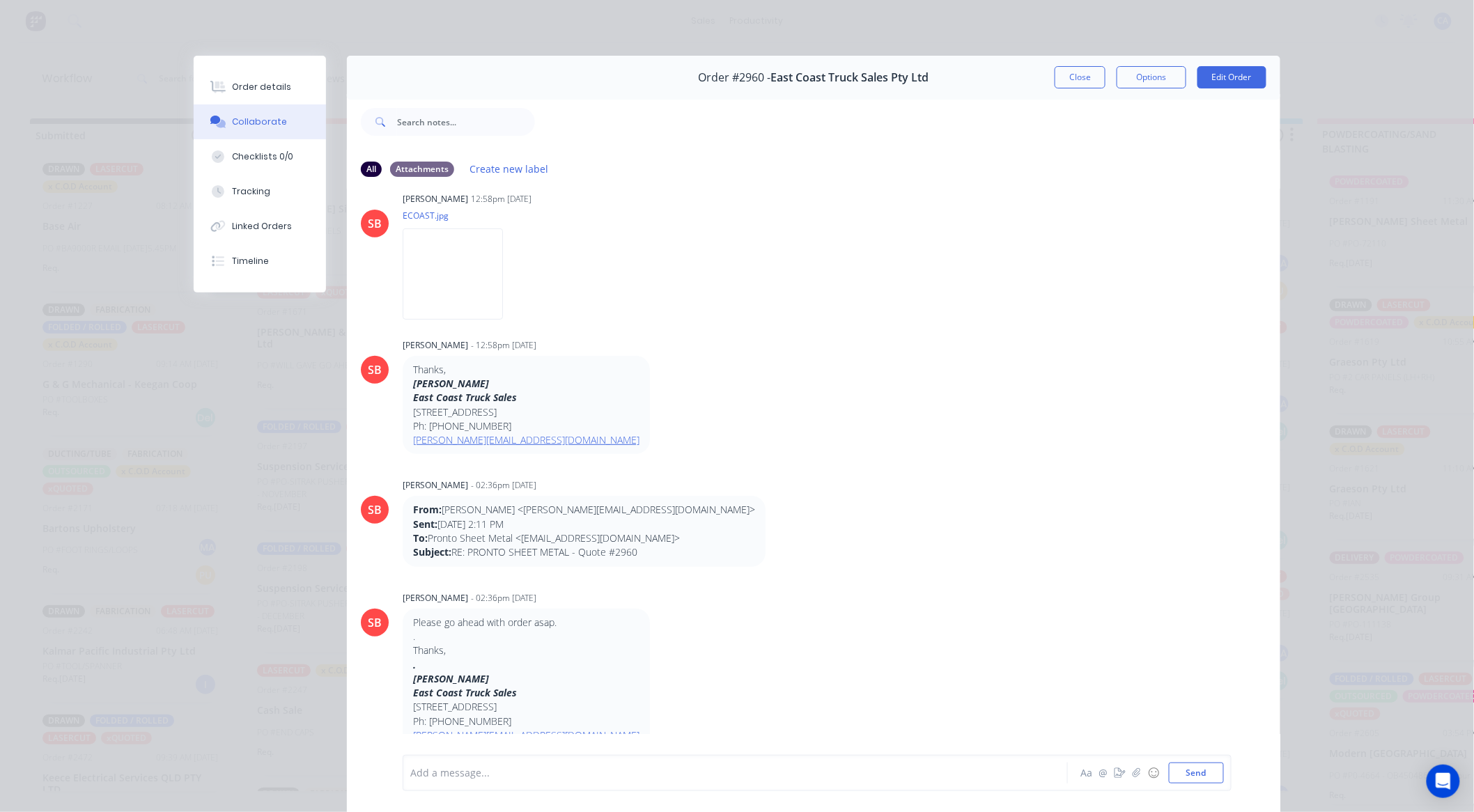
scroll to position [232, 0]
click at [441, 285] on img at bounding box center [453, 273] width 100 height 91
click at [1070, 77] on button "Close" at bounding box center [1080, 77] width 51 height 23
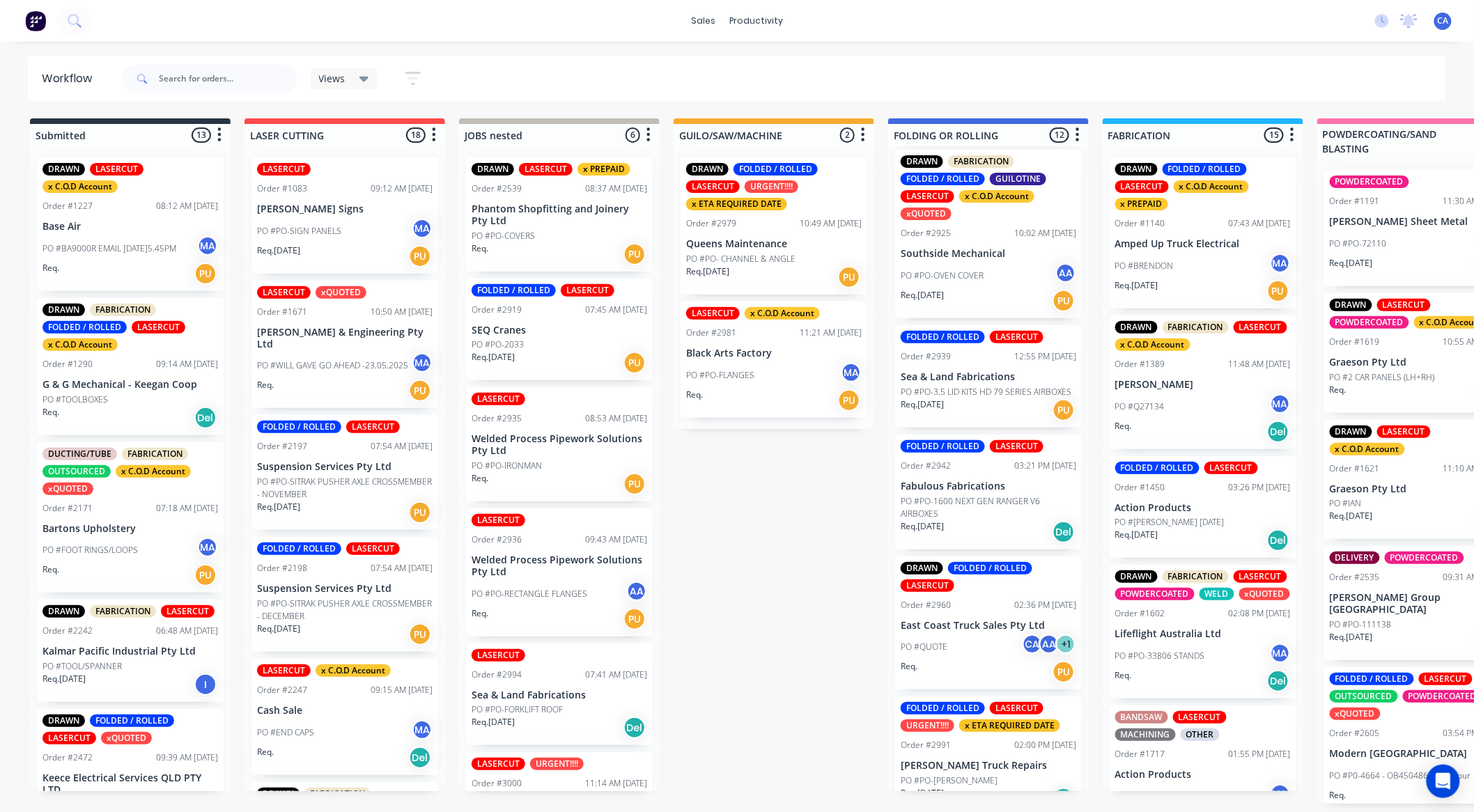
click at [965, 774] on div "PO #PO-[PERSON_NAME]" at bounding box center [988, 780] width 176 height 12
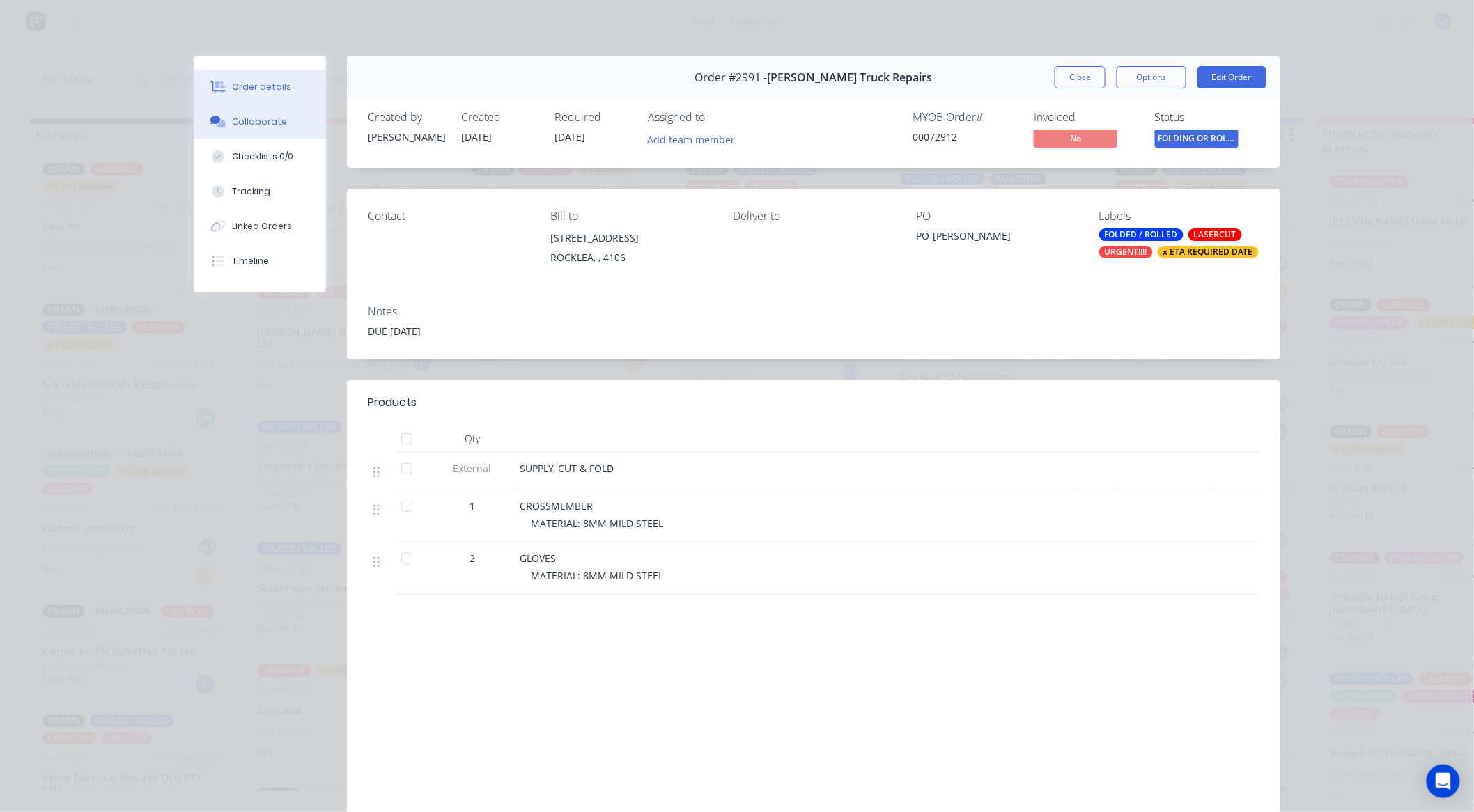
click at [253, 118] on div "Collaborate" at bounding box center [260, 121] width 55 height 12
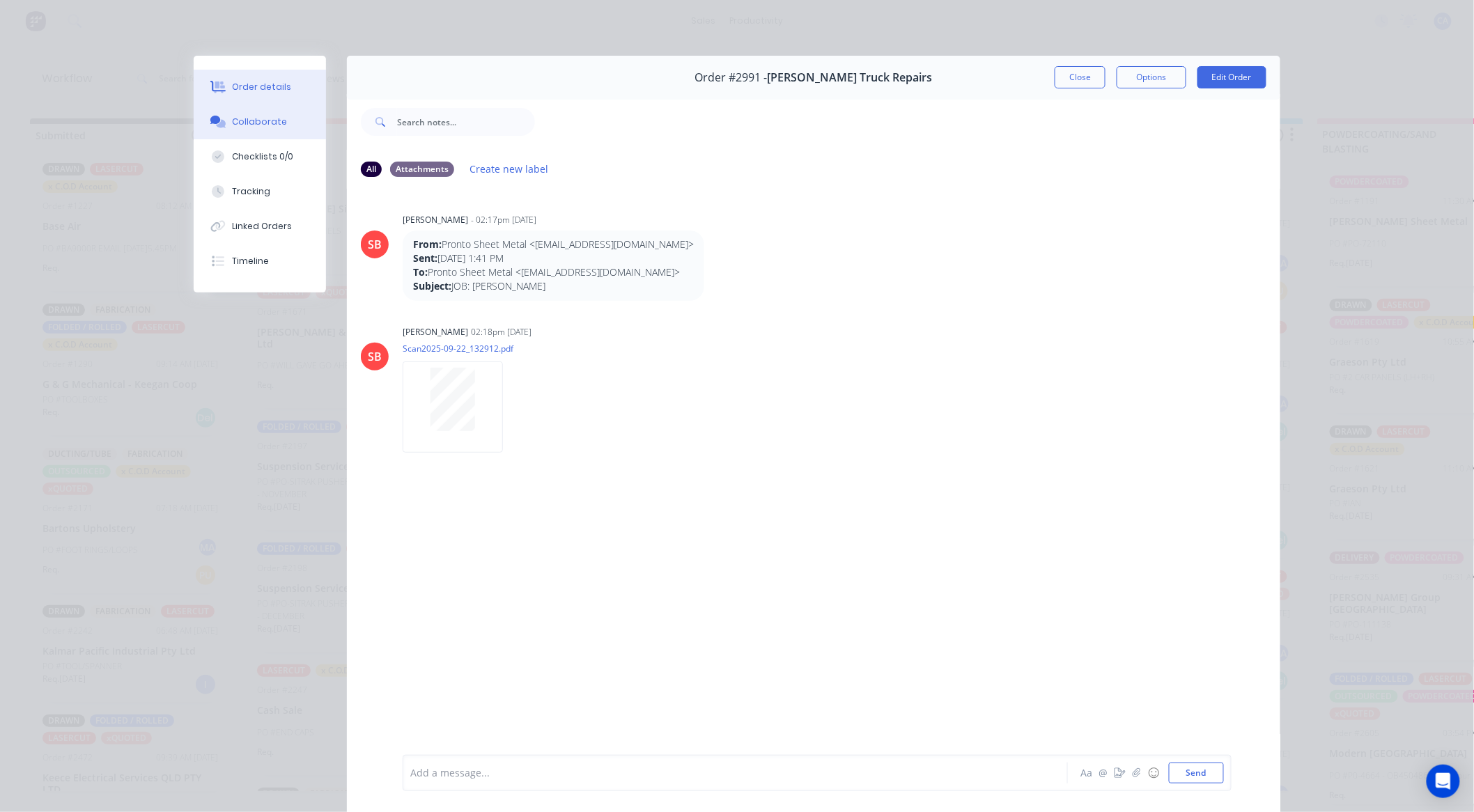
click at [248, 70] on button "Order details" at bounding box center [259, 86] width 132 height 35
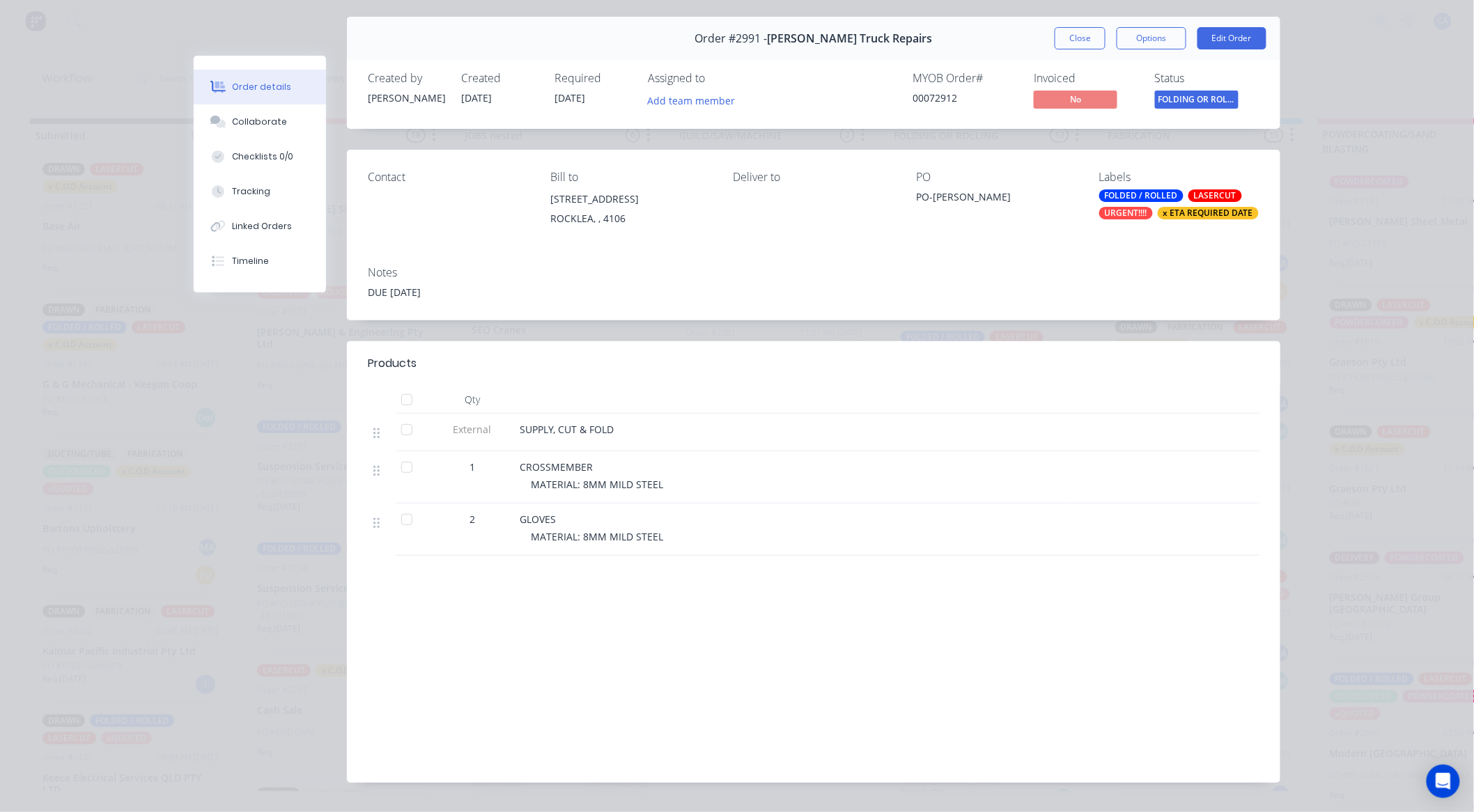
scroll to position [74, 0]
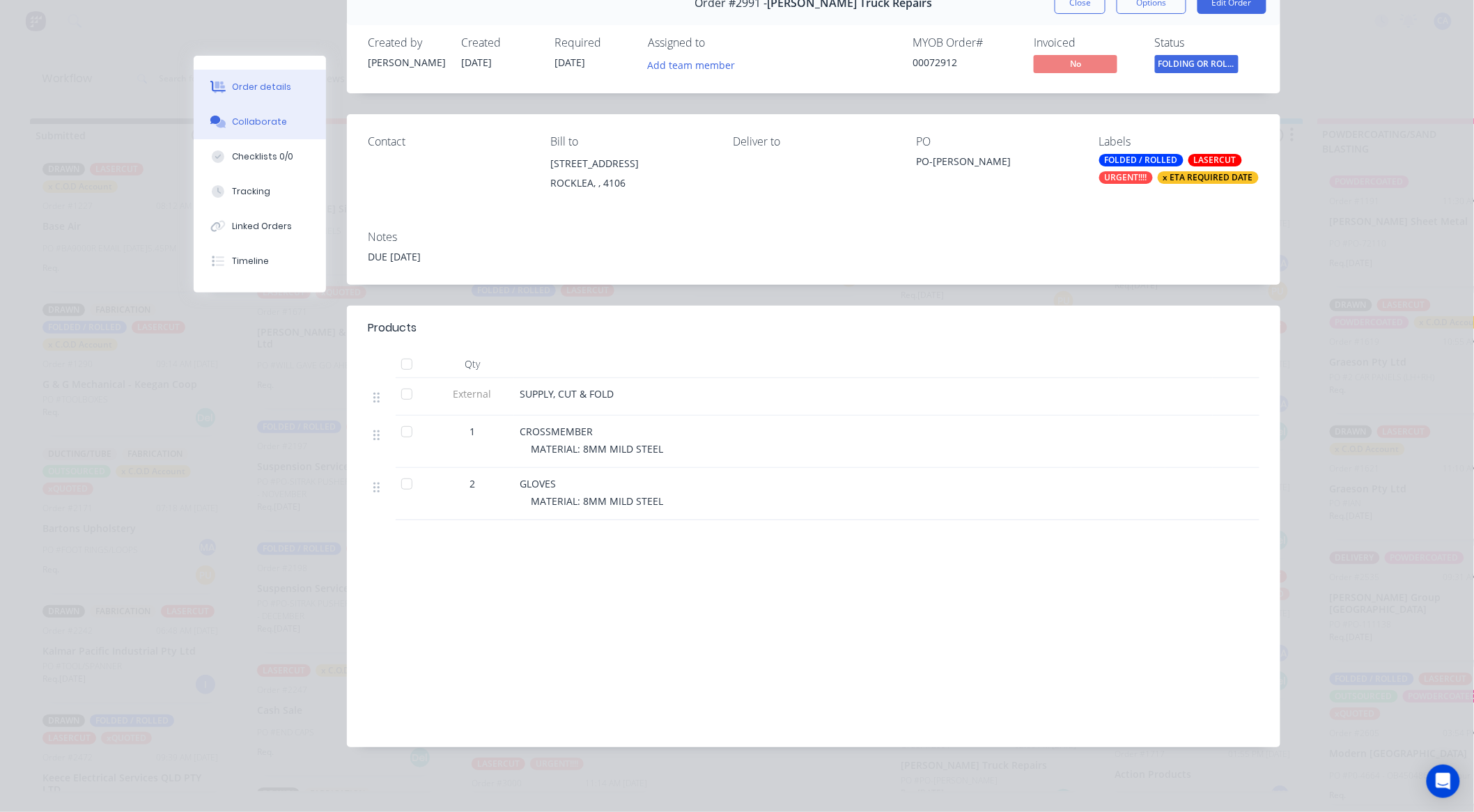
click at [269, 117] on div "Collaborate" at bounding box center [260, 121] width 55 height 12
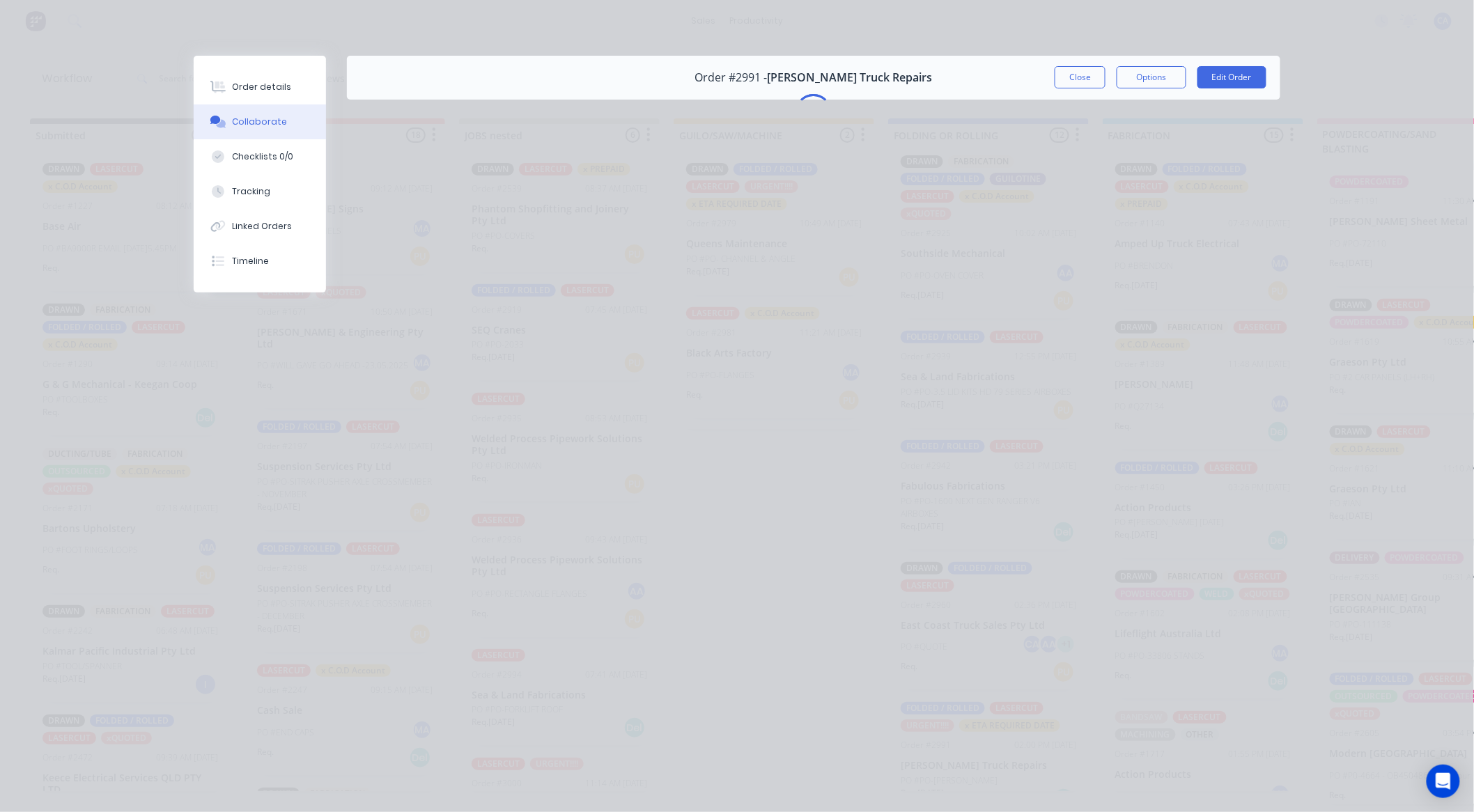
scroll to position [0, 0]
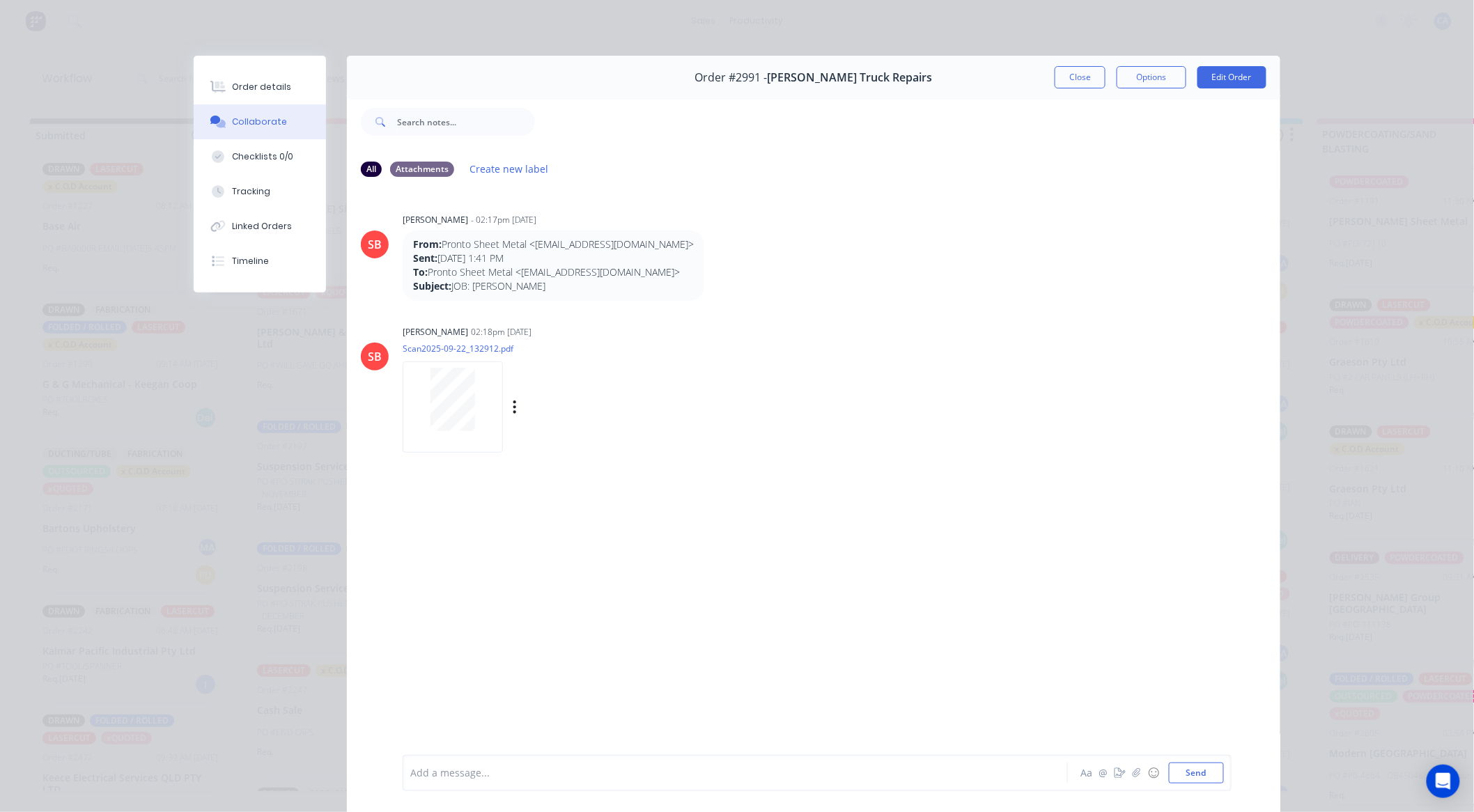
drag, startPoint x: 806, startPoint y: 272, endPoint x: 729, endPoint y: 340, distance: 102.7
click at [766, 295] on div "From: Pronto Sheet Metal <[EMAIL_ADDRESS][DOMAIN_NAME]> Sent: [DATE] 1:41 PM To…" at bounding box center [621, 266] width 436 height 70
click at [562, 380] on div "Labels Download" at bounding box center [530, 406] width 255 height 104
click at [1063, 71] on button "Close" at bounding box center [1080, 77] width 51 height 23
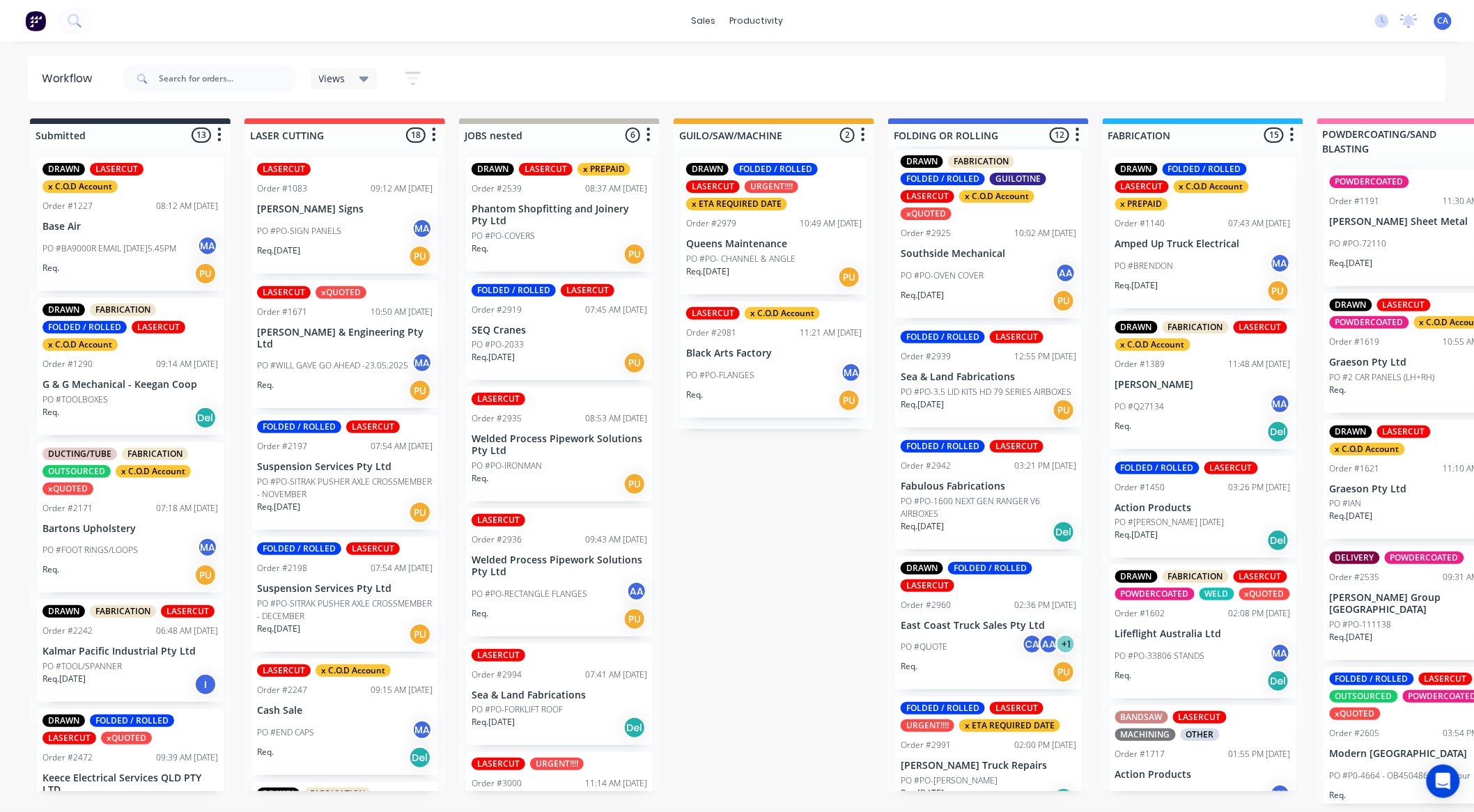
drag, startPoint x: 751, startPoint y: 549, endPoint x: 833, endPoint y: 560, distance: 82.7
drag, startPoint x: 833, startPoint y: 560, endPoint x: 912, endPoint y: 682, distance: 145.3
click at [1379, 598] on p "[PERSON_NAME] Group [GEOGRAPHIC_DATA]" at bounding box center [1418, 604] width 176 height 23
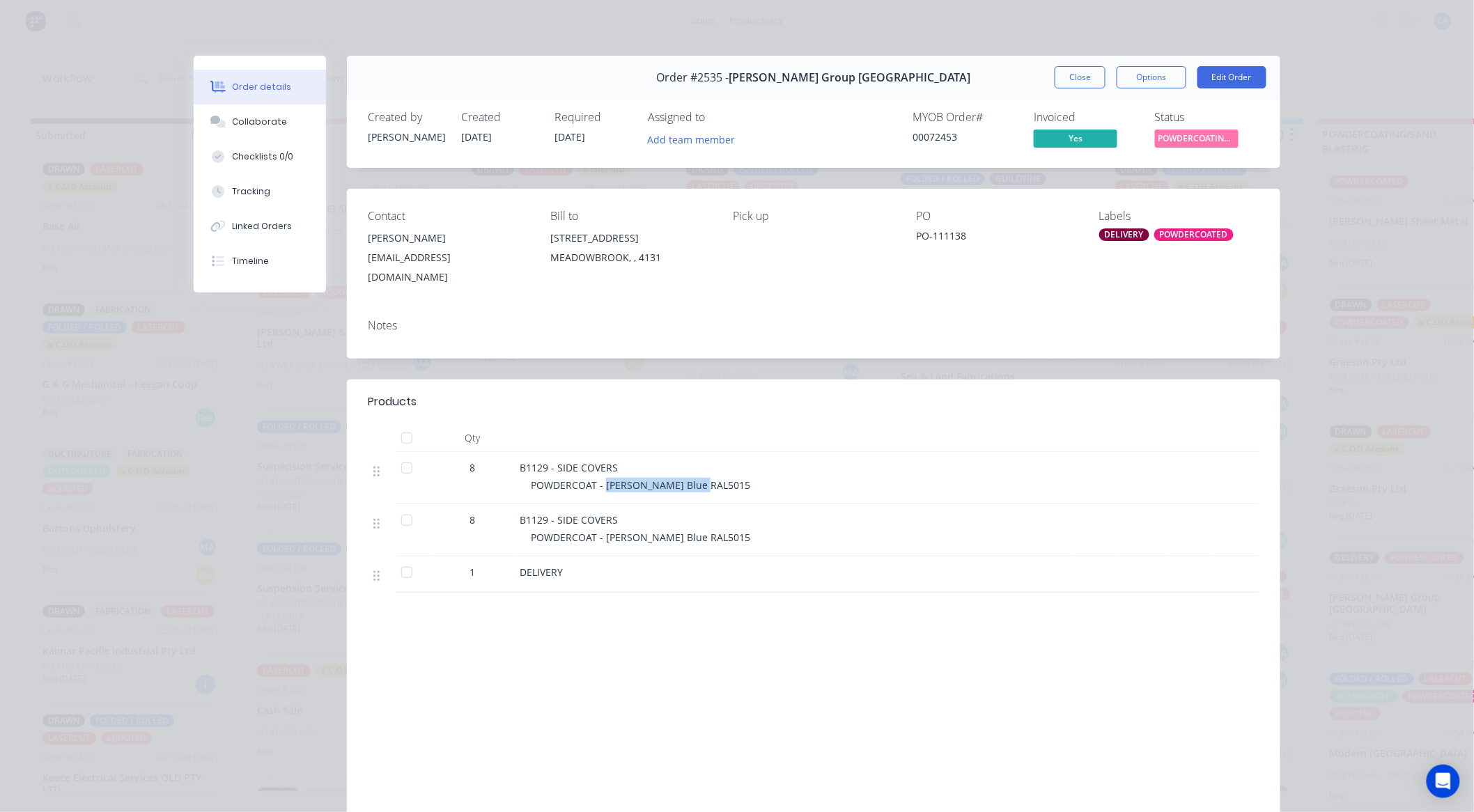
drag, startPoint x: 707, startPoint y: 465, endPoint x: 602, endPoint y: 467, distance: 105.0
click at [602, 478] on div "POWDERCOAT - [PERSON_NAME] Blue RAL5015" at bounding box center [798, 485] width 535 height 15
click at [711, 482] on div "B1129 - SIDE COVERS POWDERCOAT - [PERSON_NAME] Blue RAL5015" at bounding box center [793, 479] width 558 height 53
click at [274, 120] on div "Collaborate" at bounding box center [260, 121] width 55 height 12
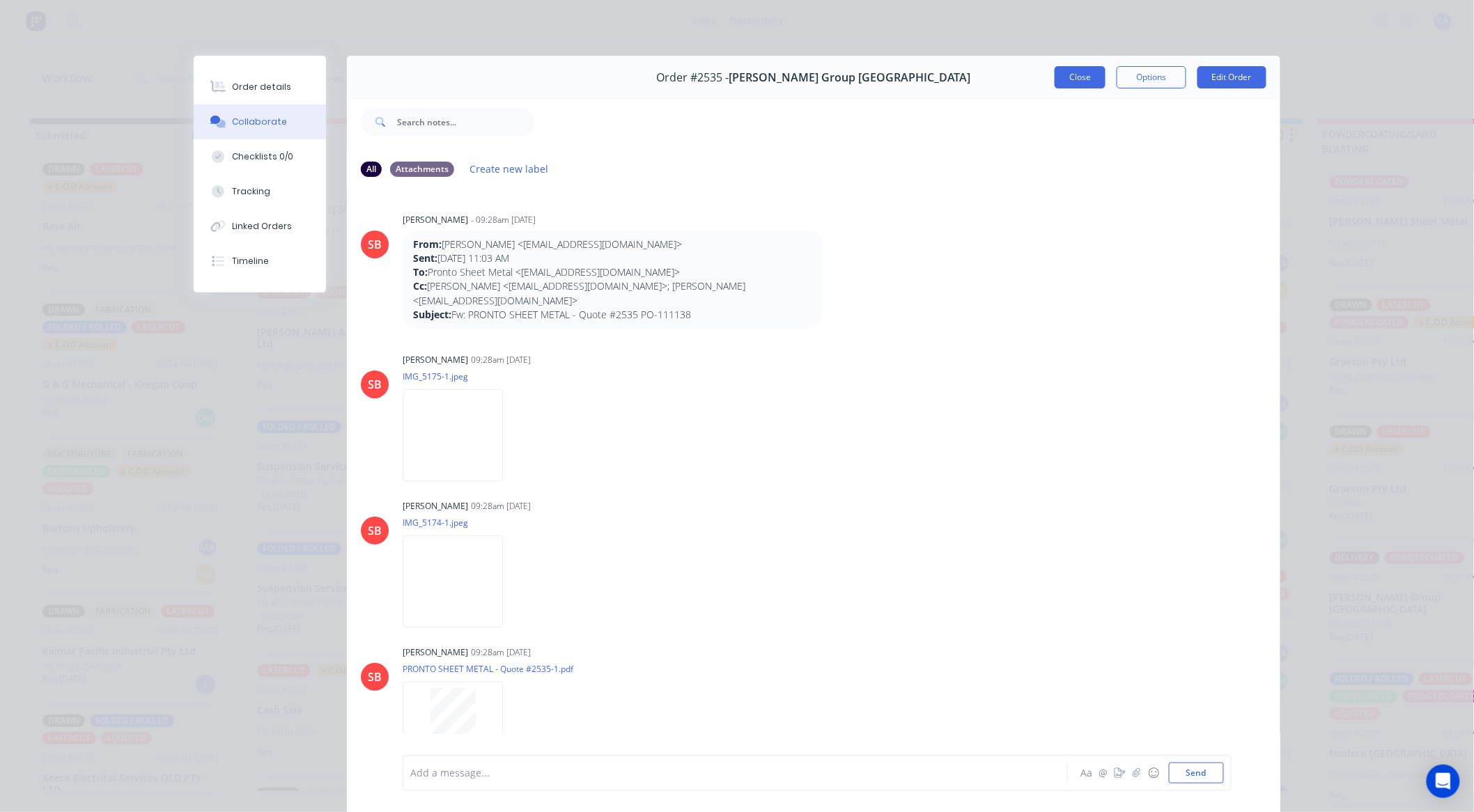
click at [1071, 84] on button "Close" at bounding box center [1080, 77] width 51 height 23
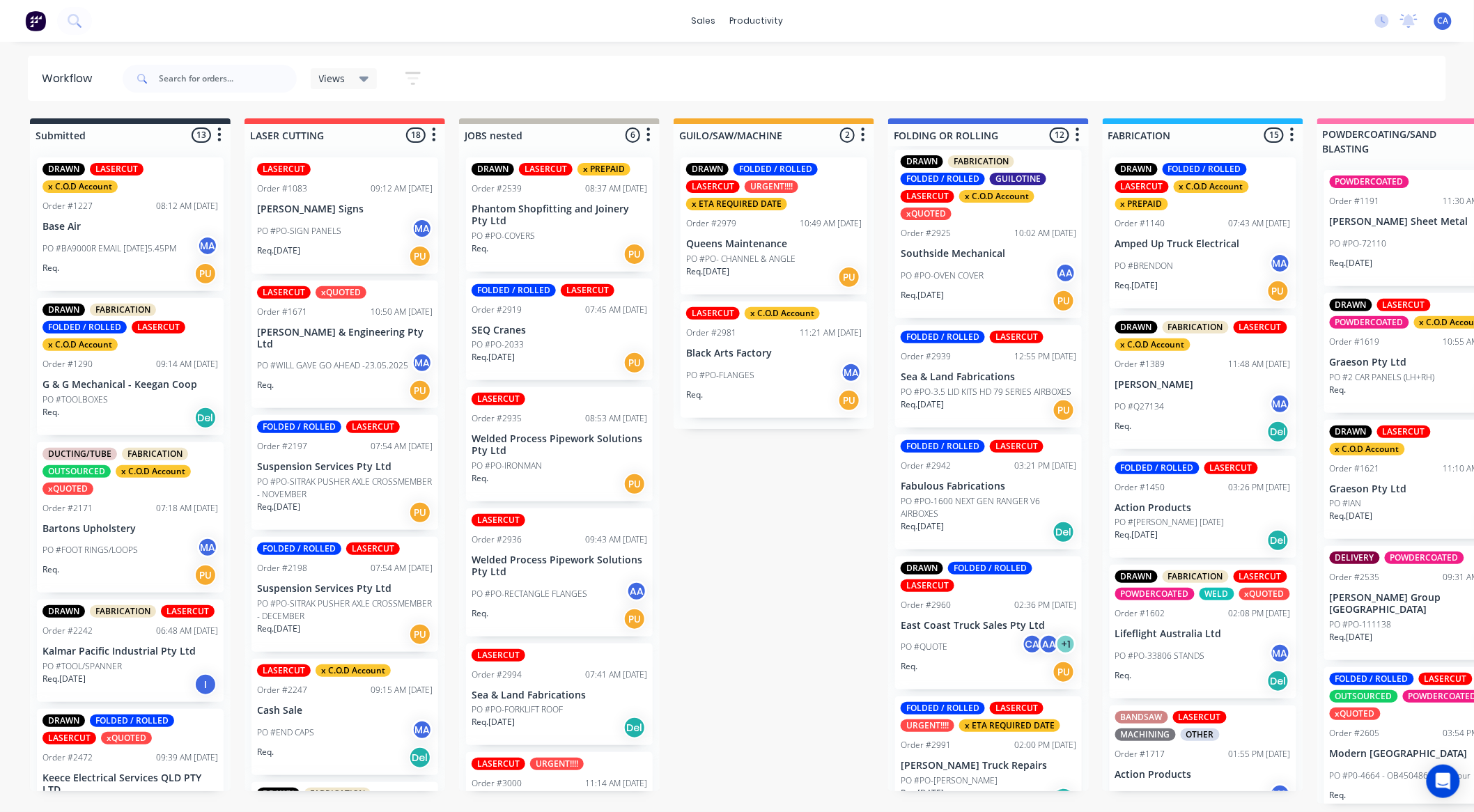
click at [962, 774] on div "PO #PO-[PERSON_NAME]" at bounding box center [988, 780] width 176 height 12
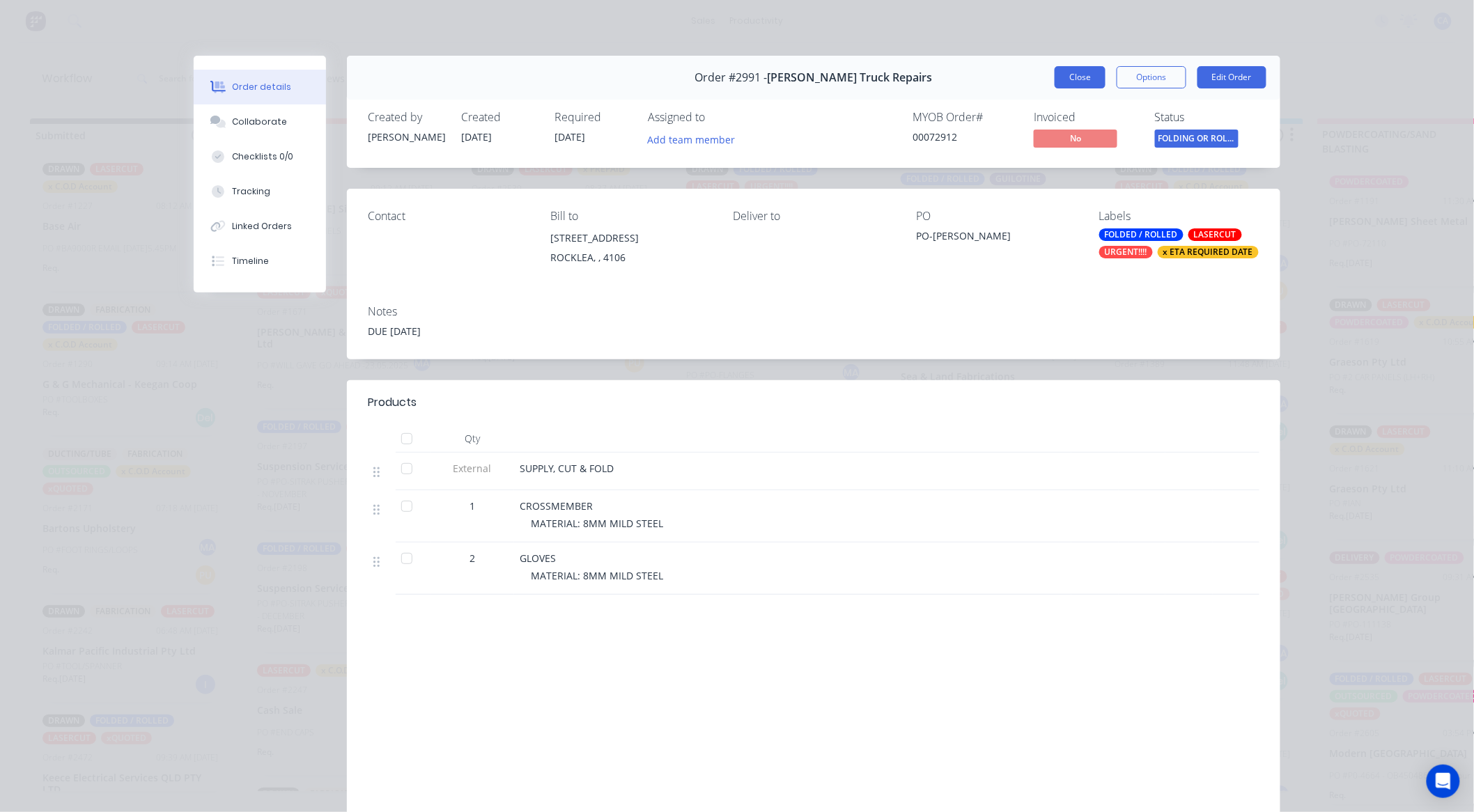
click at [1066, 75] on button "Close" at bounding box center [1080, 77] width 51 height 23
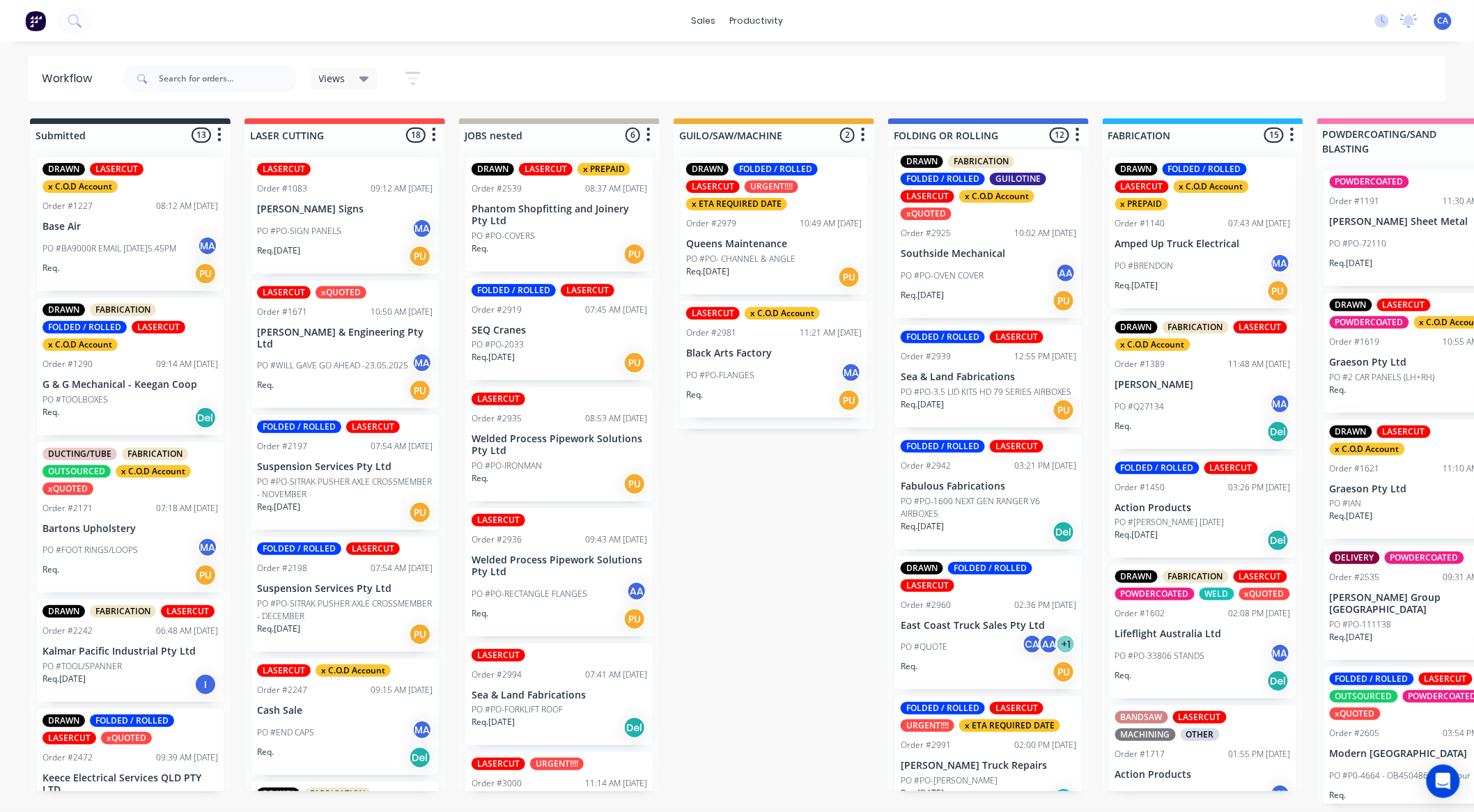
click at [971, 634] on div "PO #QUOTE CA AA + 1" at bounding box center [988, 647] width 176 height 26
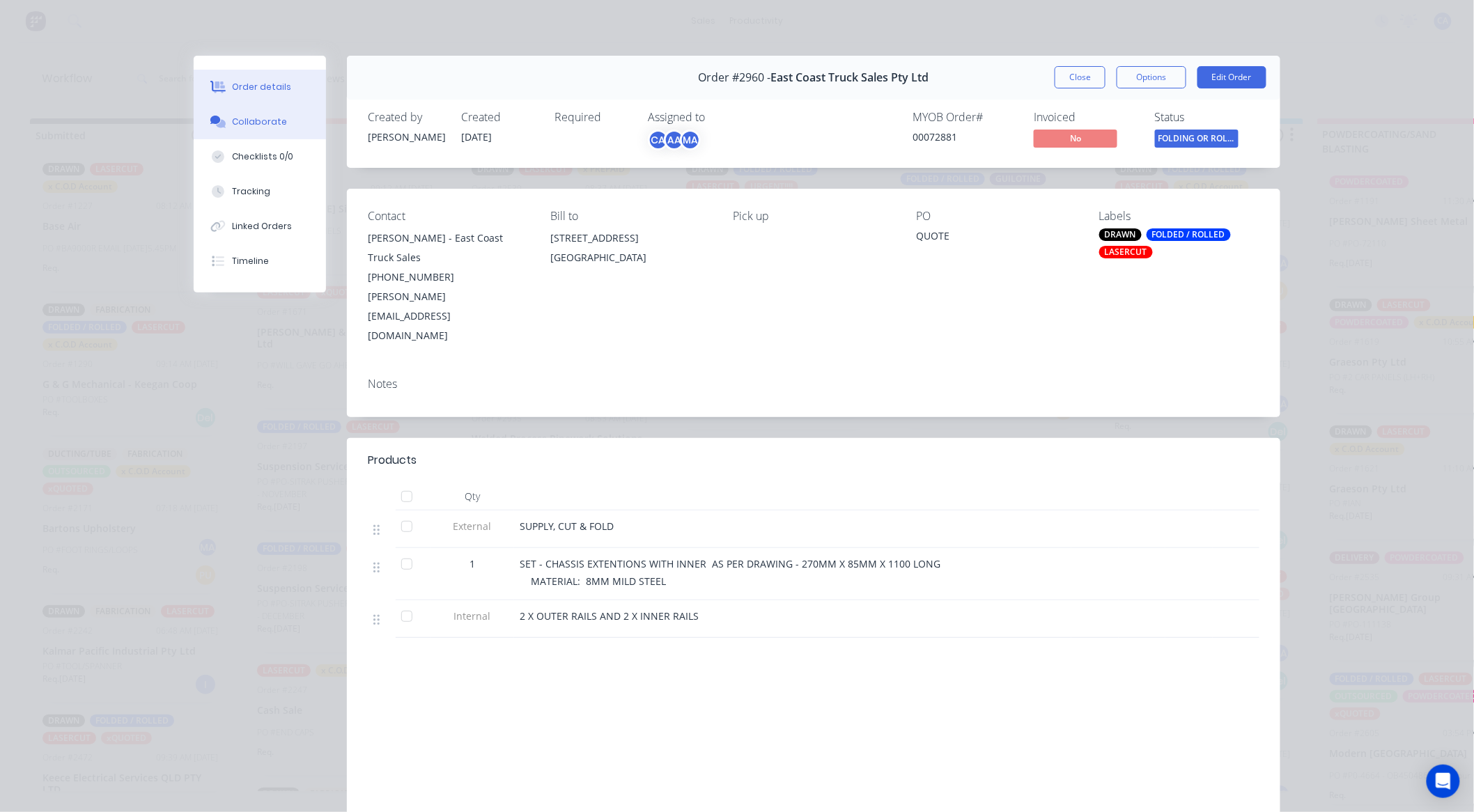
drag, startPoint x: 283, startPoint y: 118, endPoint x: 302, endPoint y: 117, distance: 19.0
click at [284, 116] on button "Collaborate" at bounding box center [259, 121] width 132 height 35
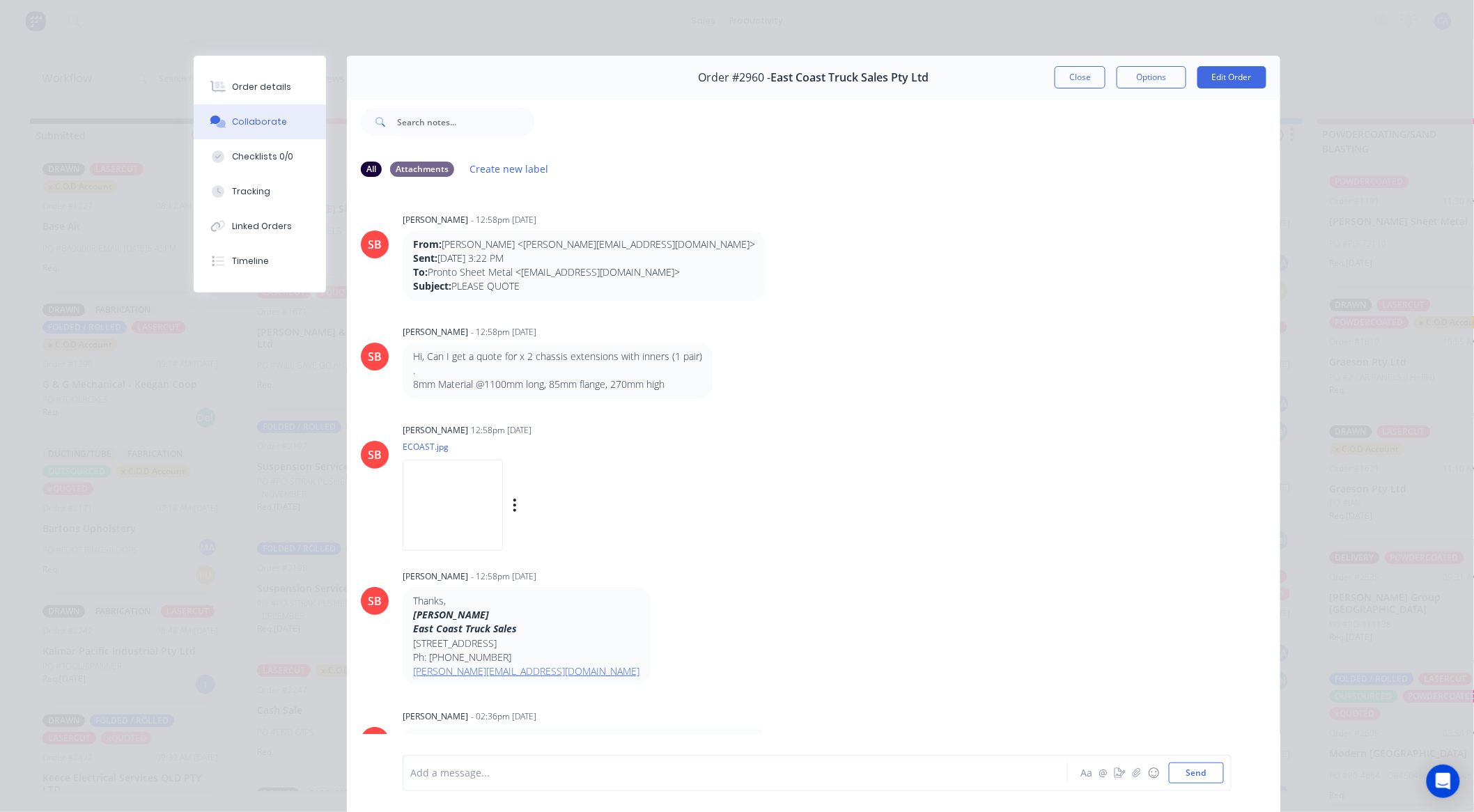
click at [479, 516] on img at bounding box center [453, 505] width 100 height 91
